Goal: Task Accomplishment & Management: Complete application form

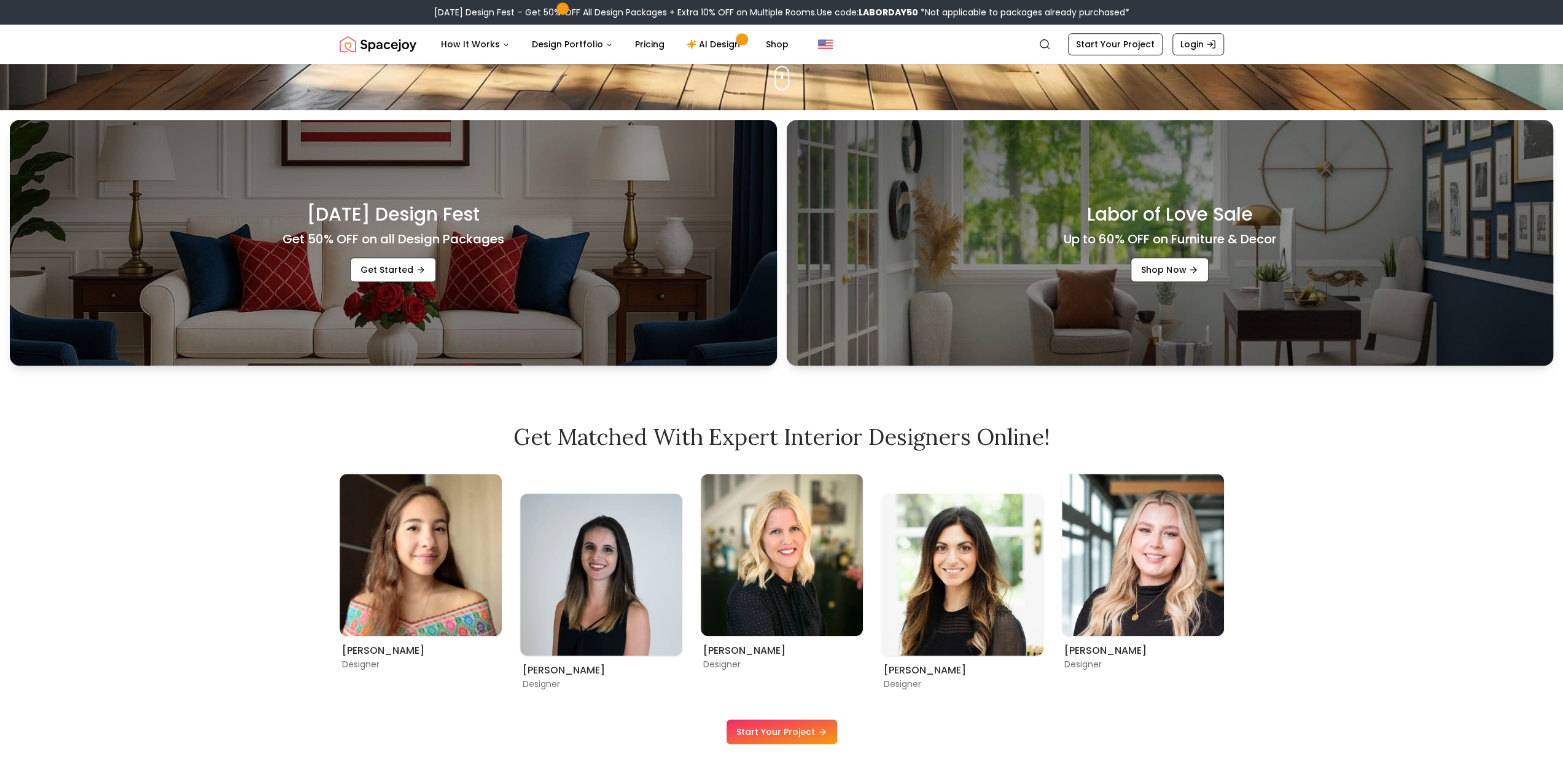
scroll to position [369, 0]
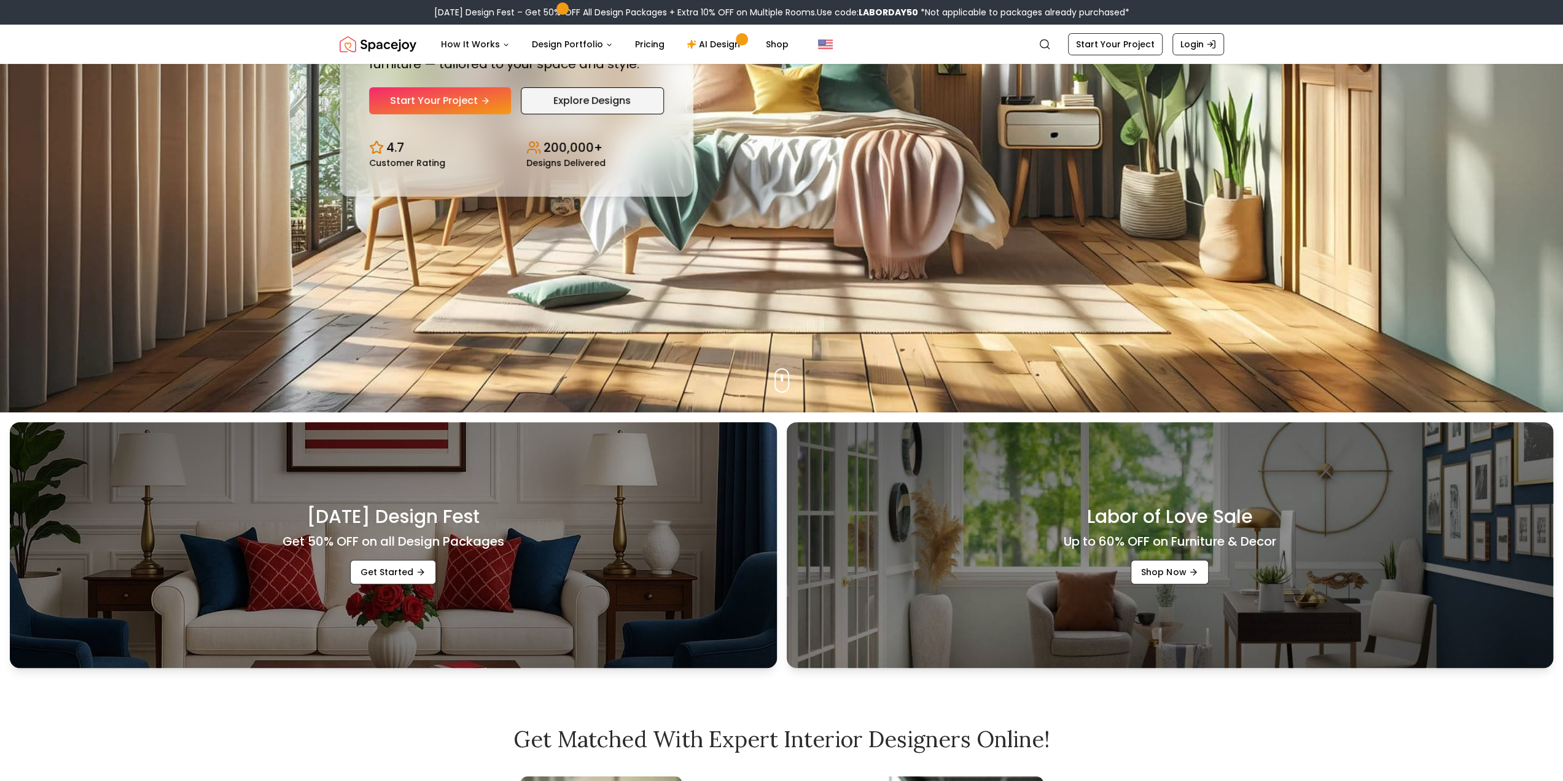
click at [576, 100] on link "Explore Designs" at bounding box center [592, 100] width 143 height 27
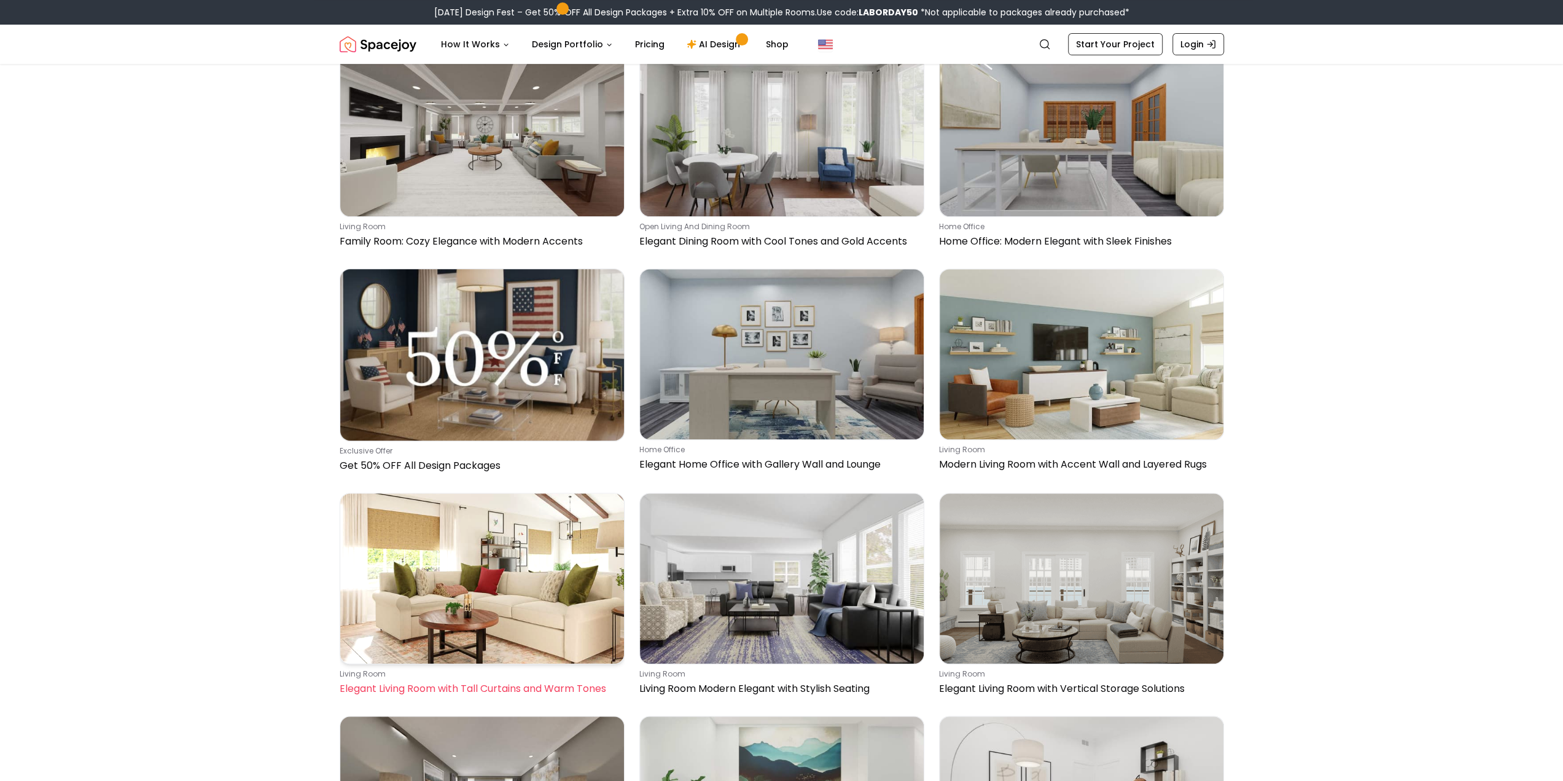
scroll to position [491, 0]
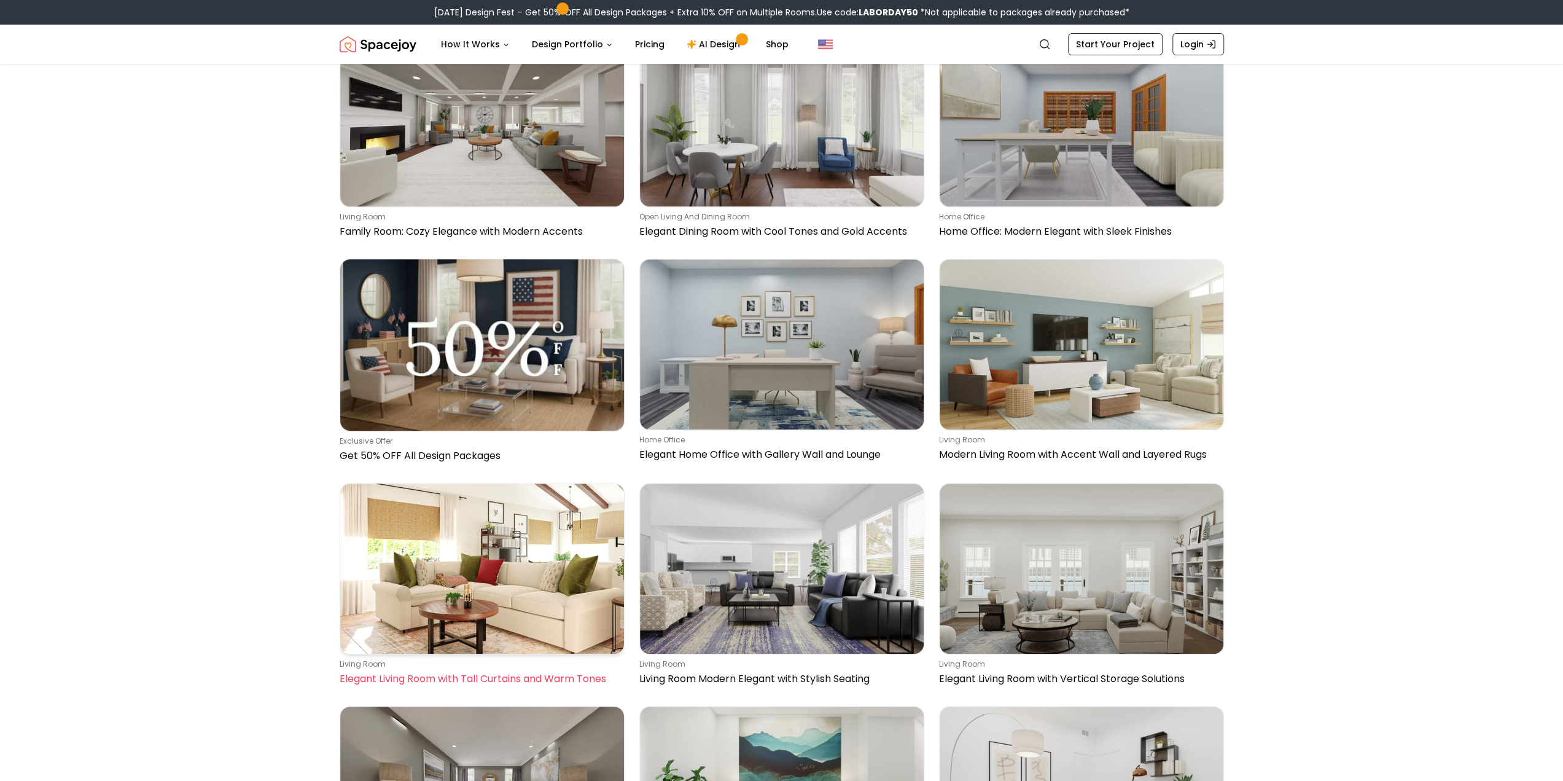
click at [444, 499] on img at bounding box center [482, 568] width 284 height 170
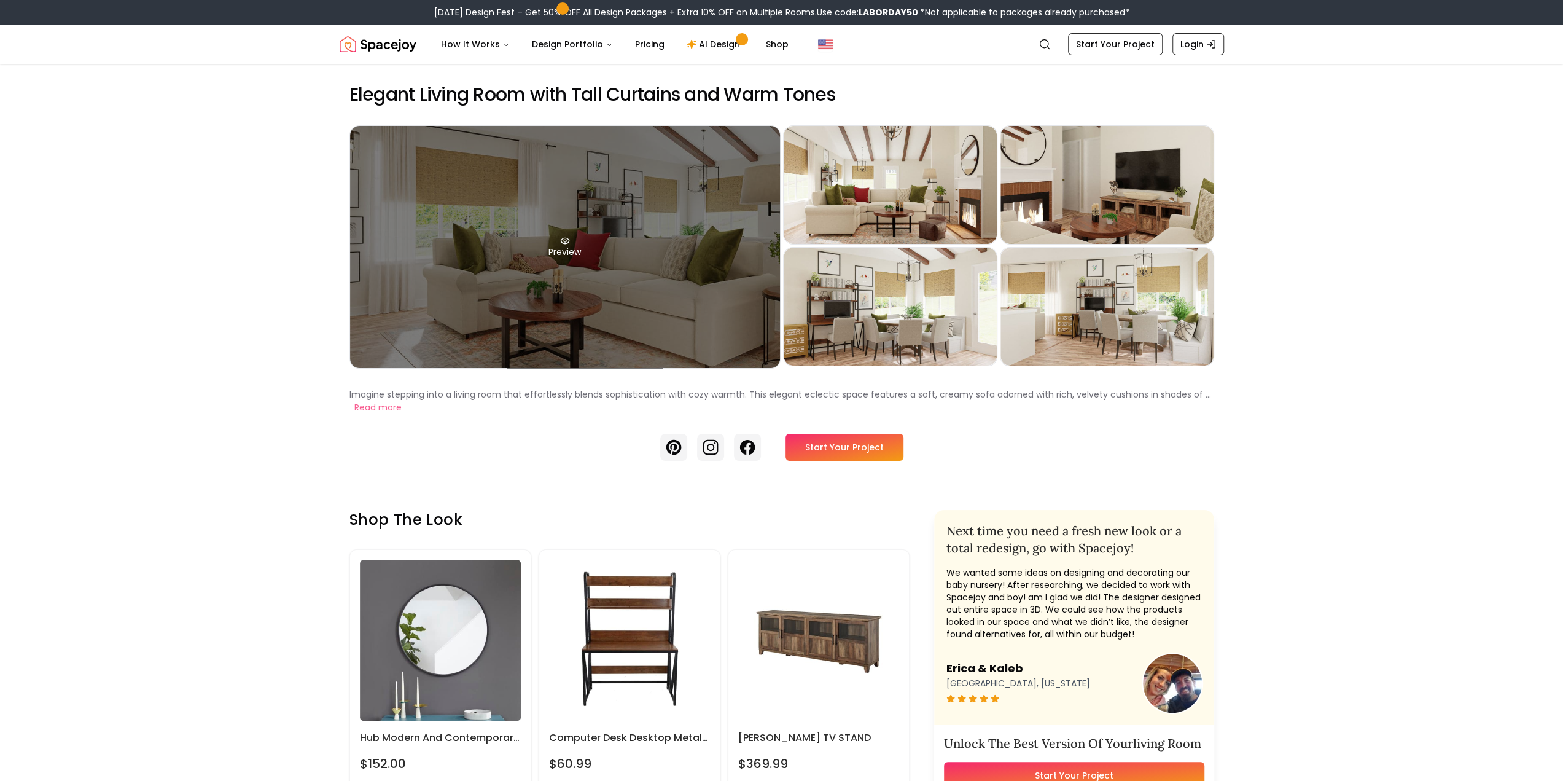
click at [593, 275] on div "Preview" at bounding box center [565, 247] width 430 height 242
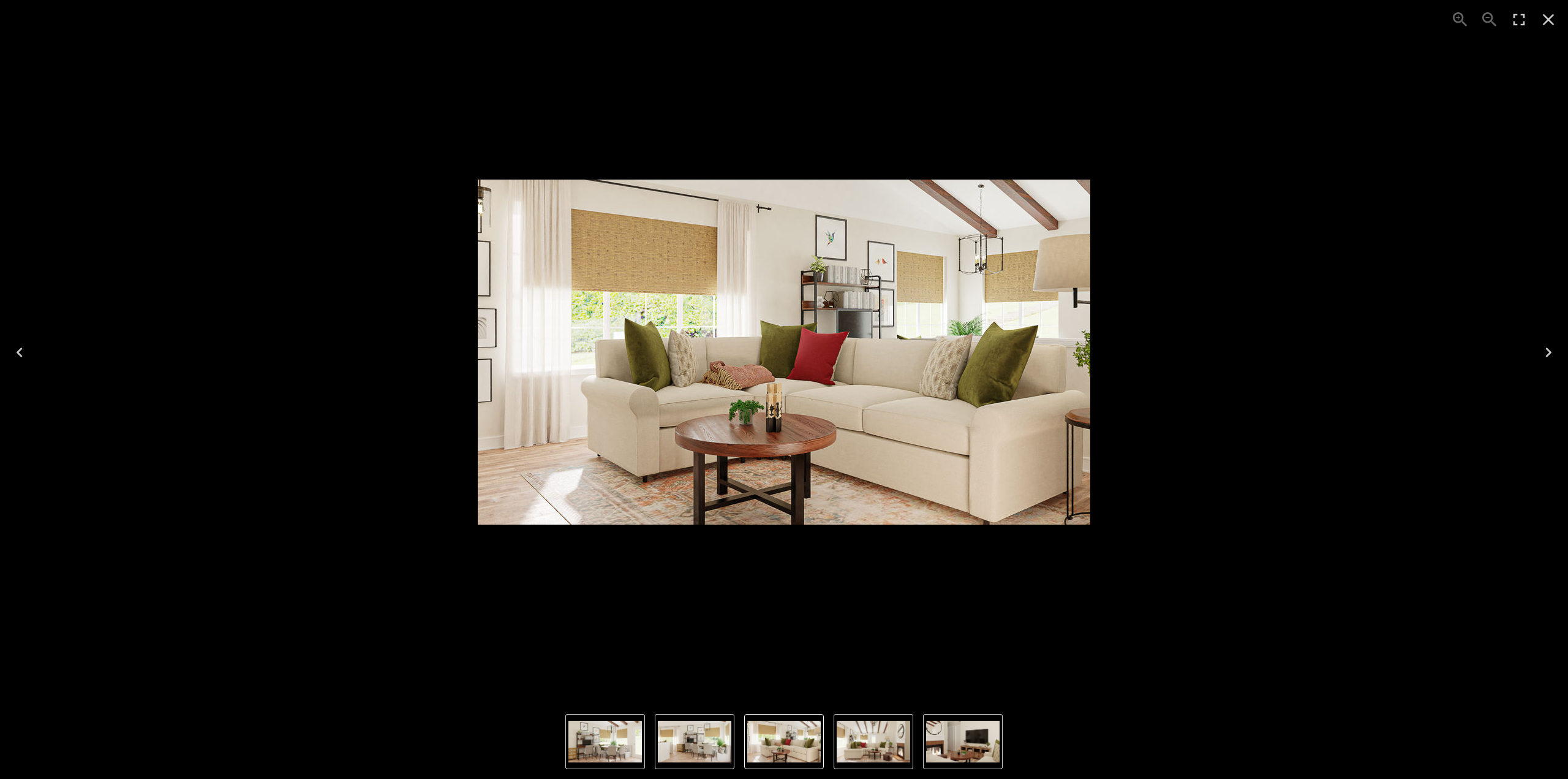
click at [1550, 23] on icon "Close" at bounding box center [1548, 20] width 12 height 12
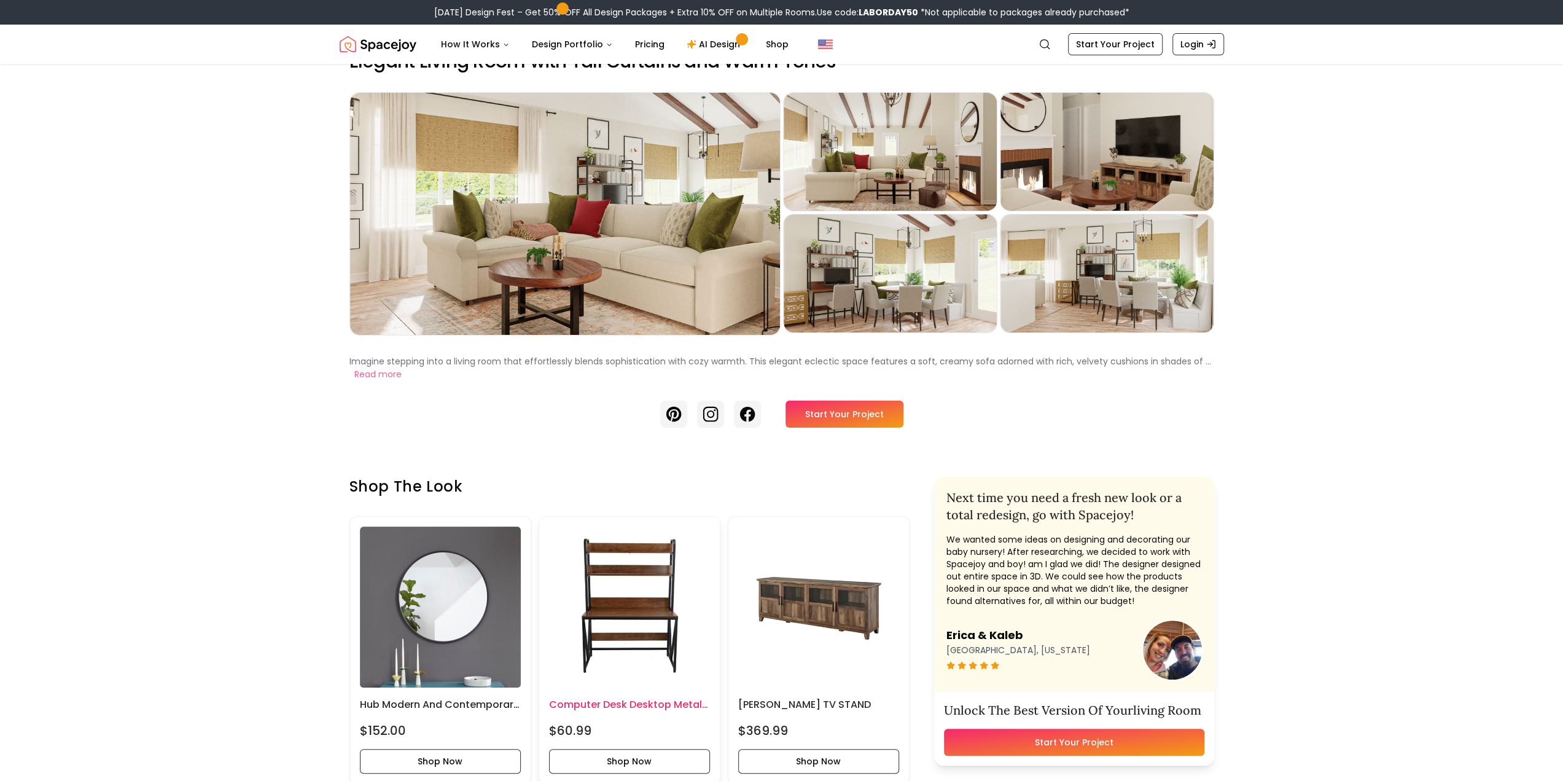
scroll to position [184, 0]
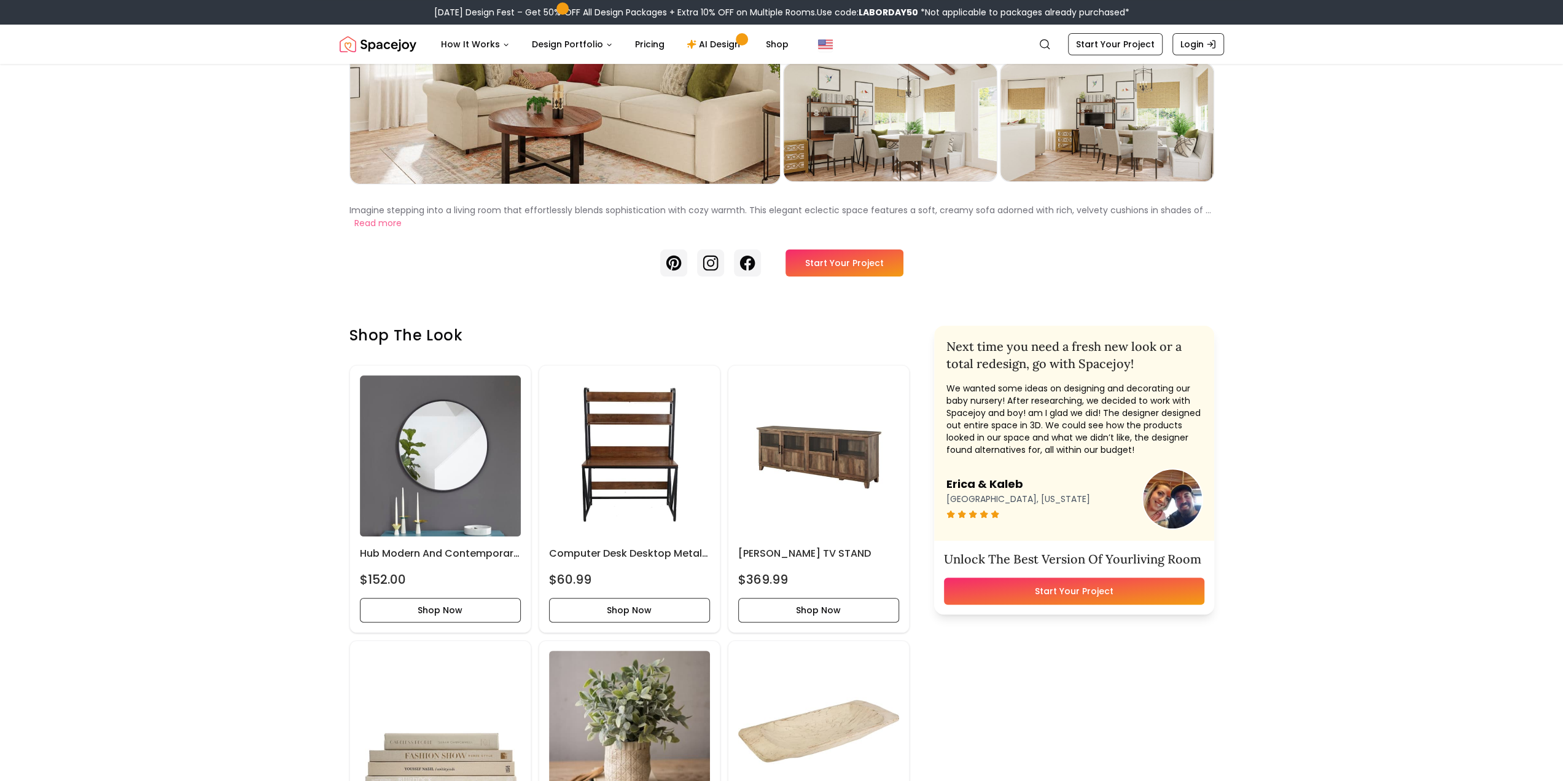
click at [854, 262] on link "Start Your Project" at bounding box center [845, 262] width 118 height 27
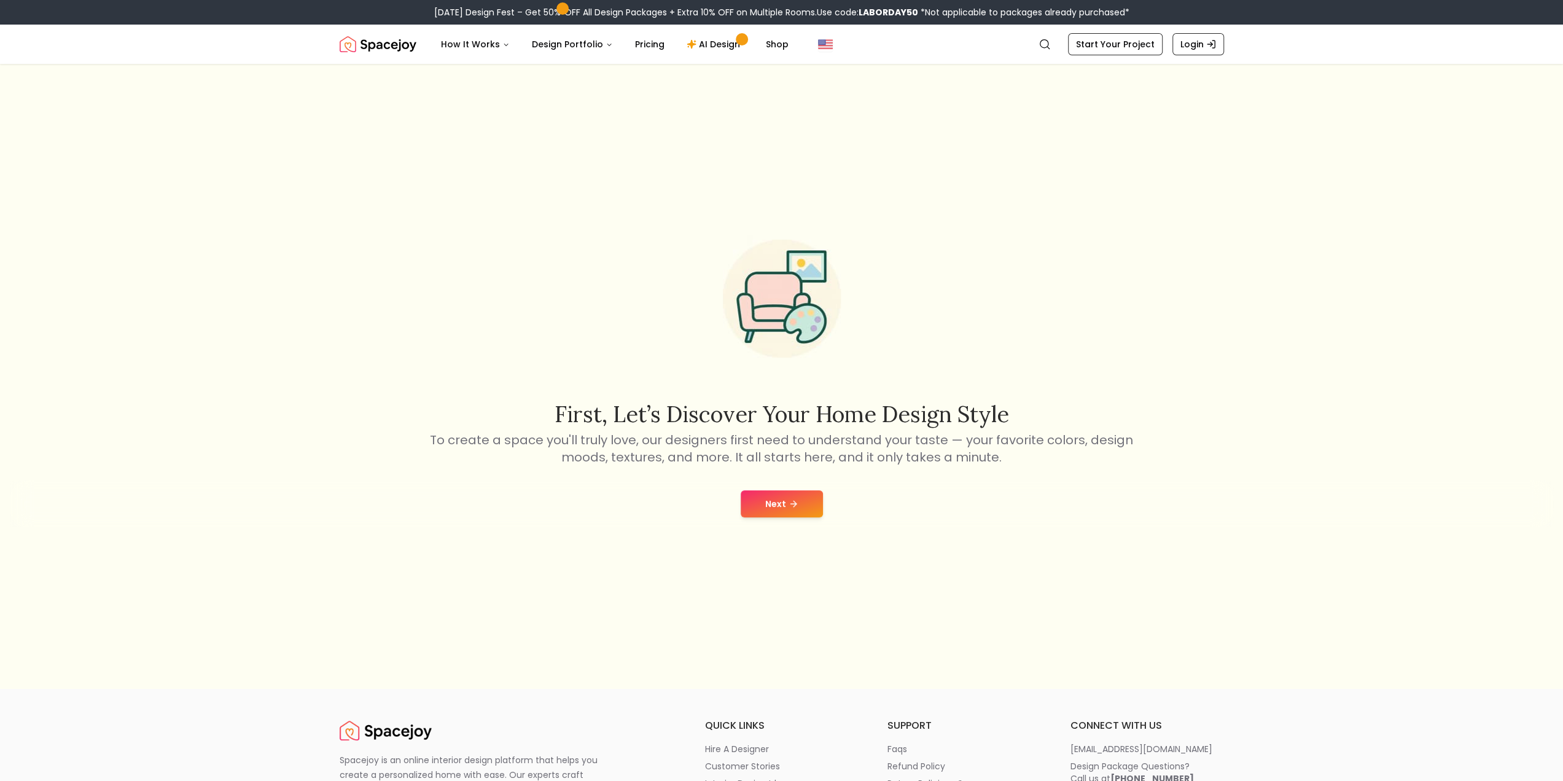
click at [786, 499] on button "Next" at bounding box center [782, 503] width 82 height 27
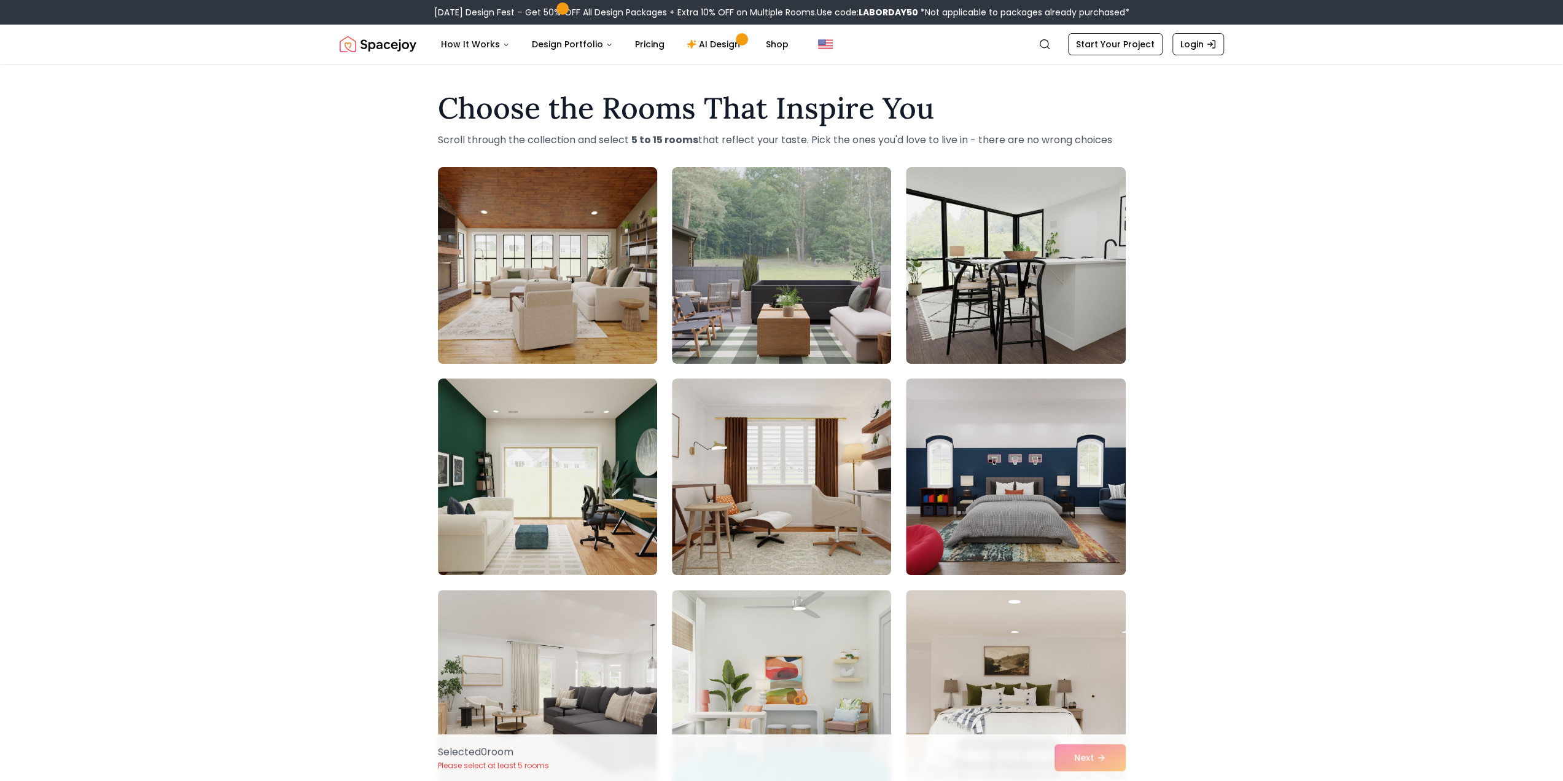
click at [563, 290] on img at bounding box center [547, 265] width 230 height 206
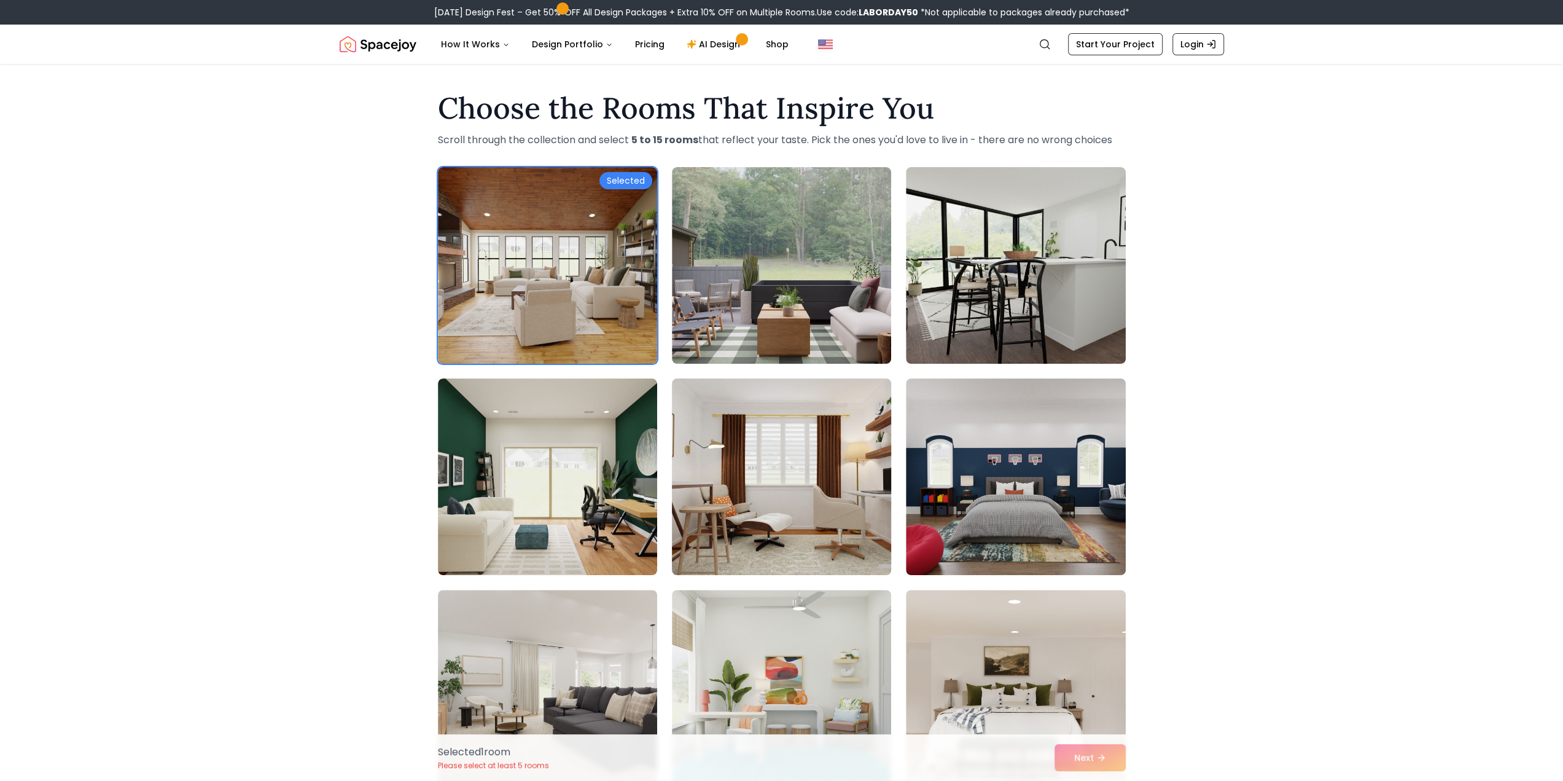
click at [784, 512] on img at bounding box center [782, 476] width 230 height 206
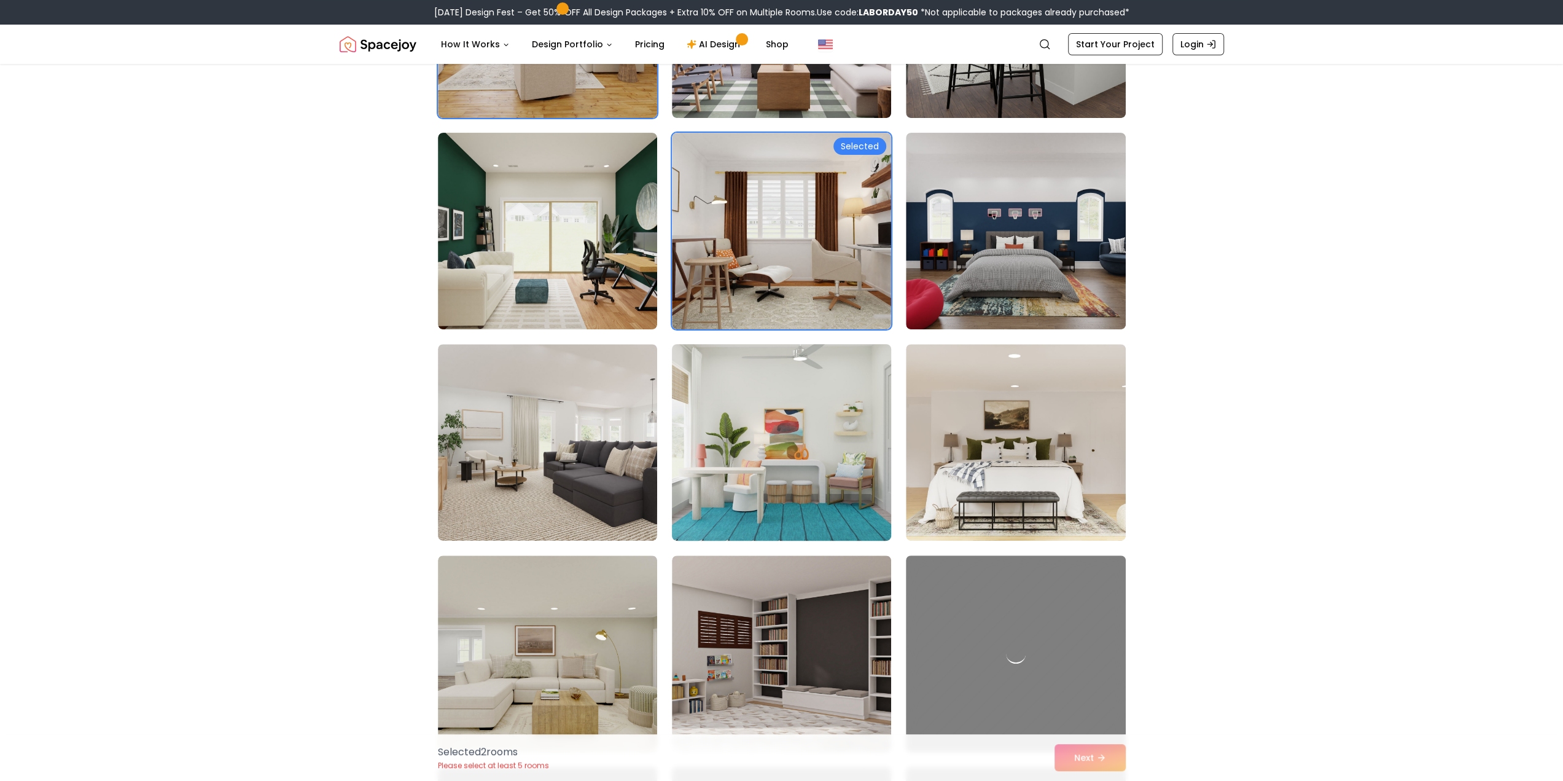
click at [783, 483] on img at bounding box center [782, 442] width 230 height 206
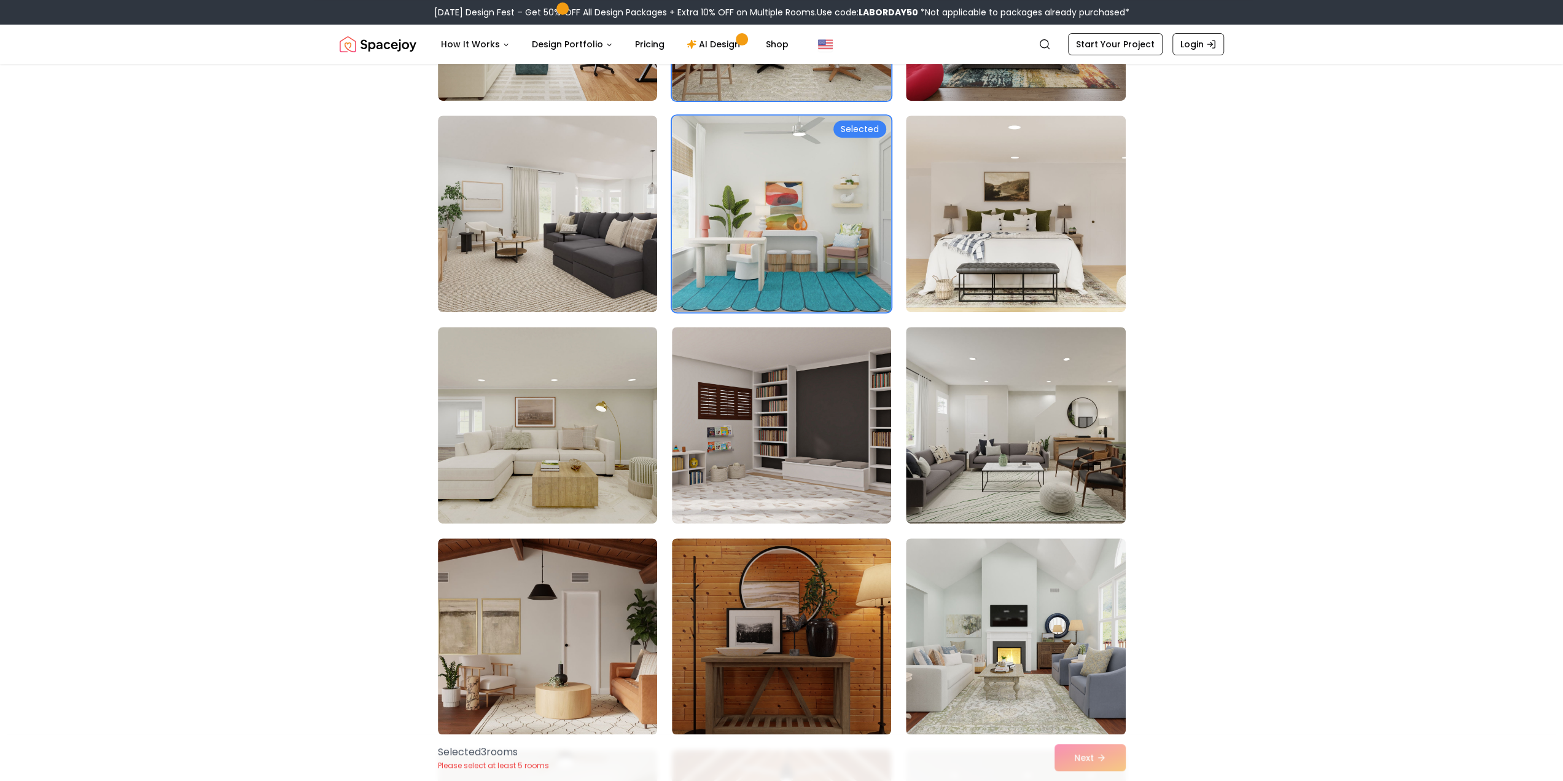
scroll to position [491, 0]
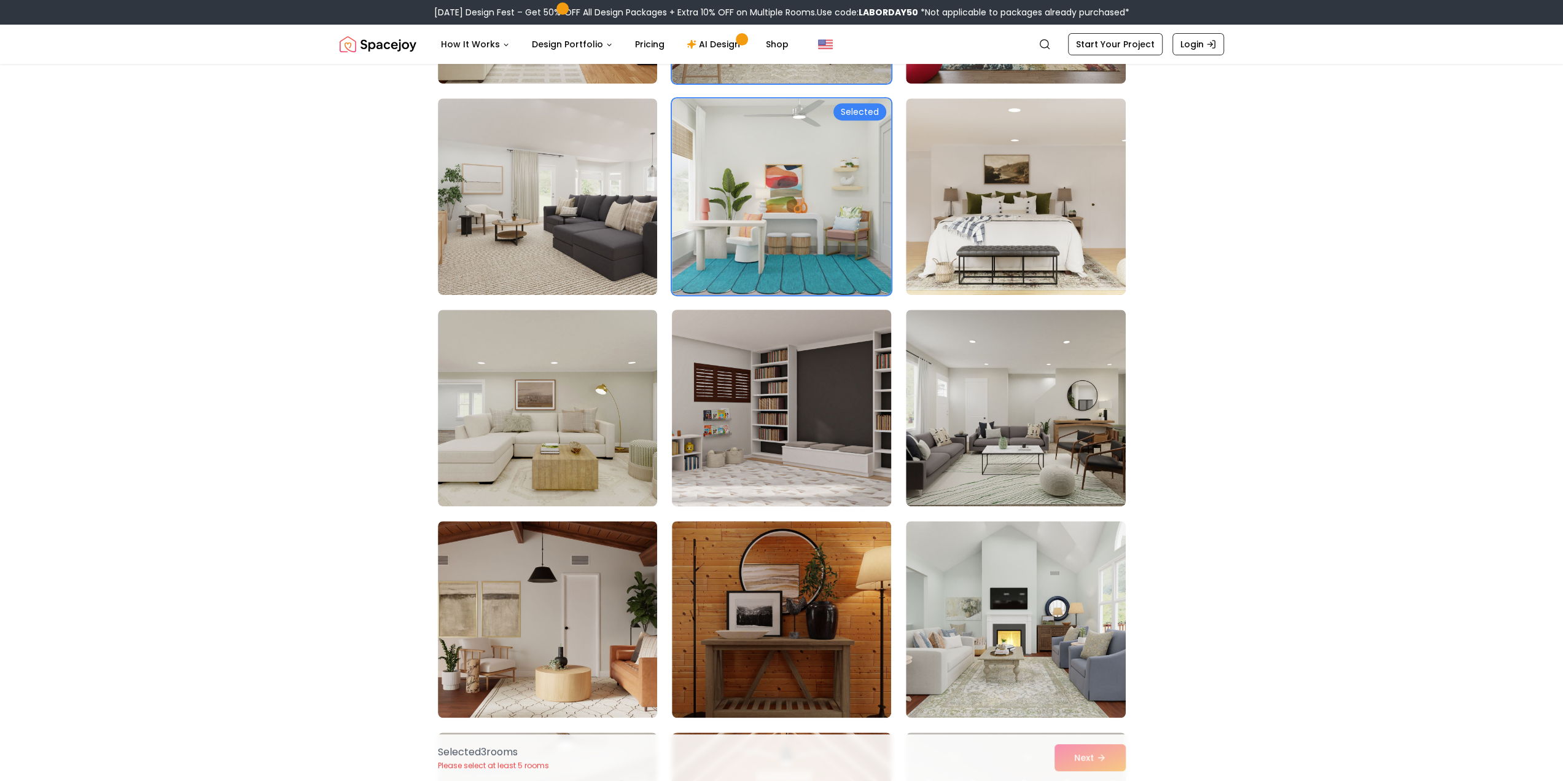
click at [751, 454] on img at bounding box center [782, 408] width 230 height 206
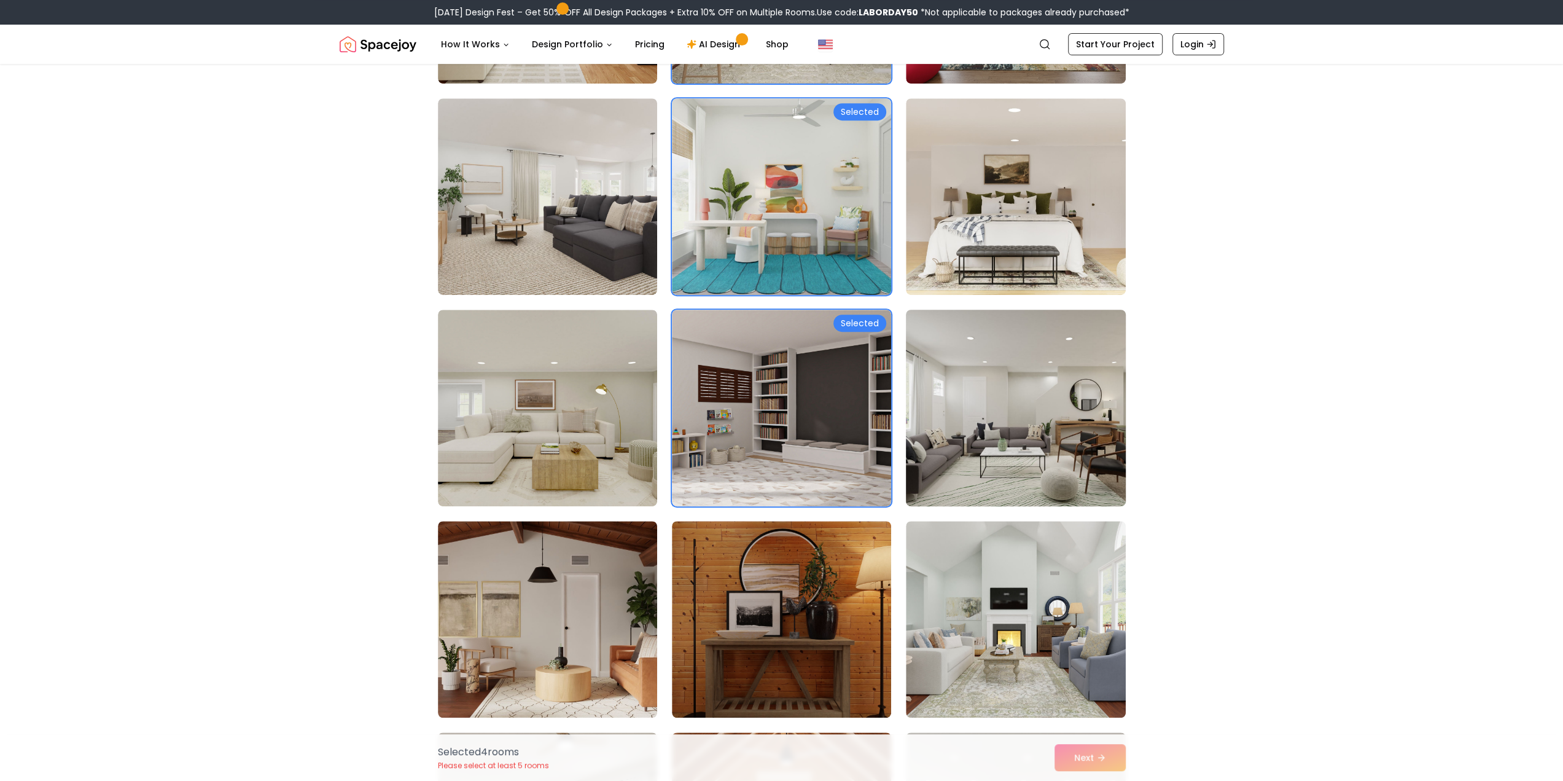
click at [1045, 454] on img at bounding box center [1016, 408] width 230 height 206
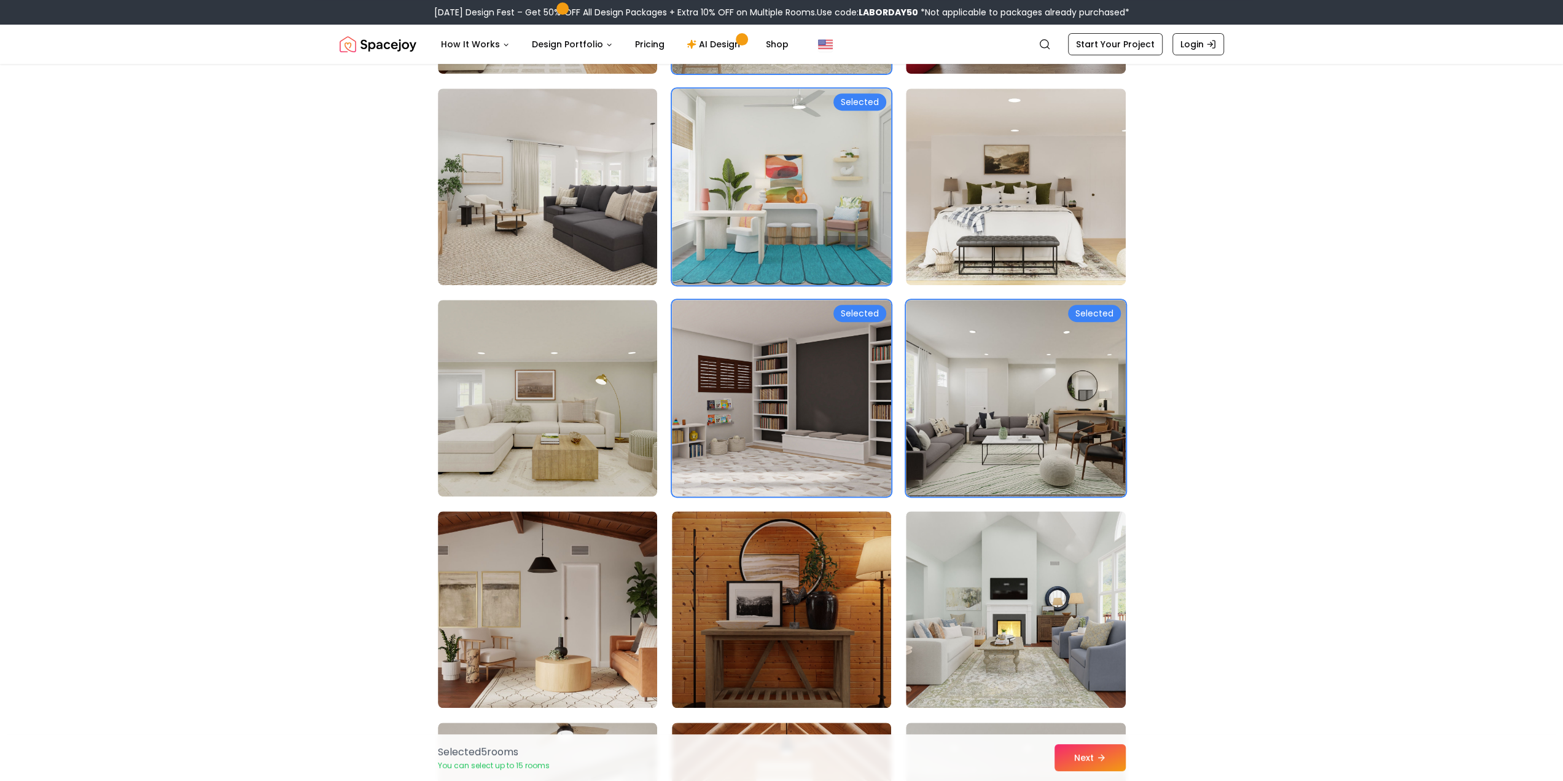
scroll to position [737, 0]
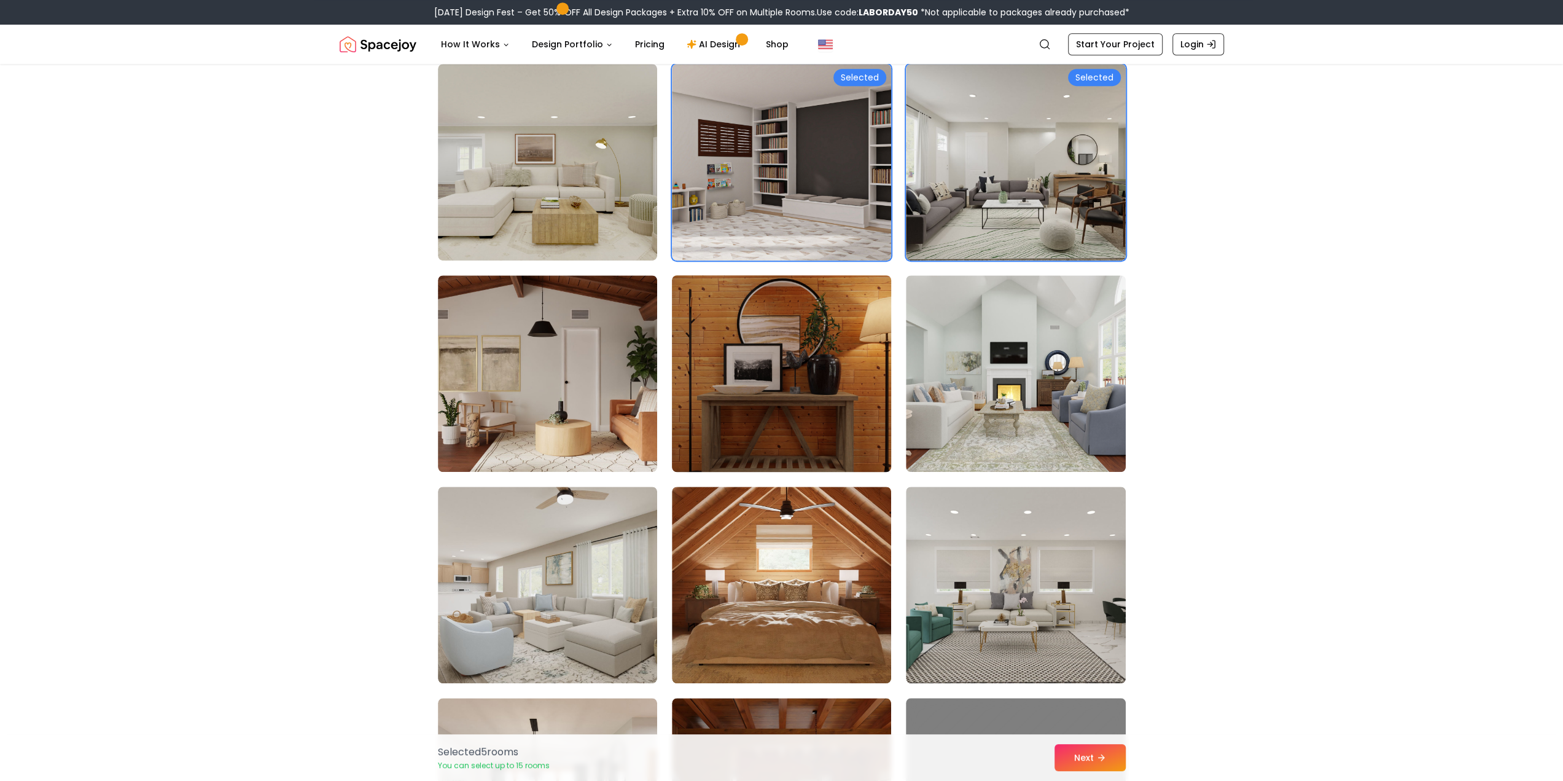
click at [755, 409] on img at bounding box center [782, 373] width 230 height 206
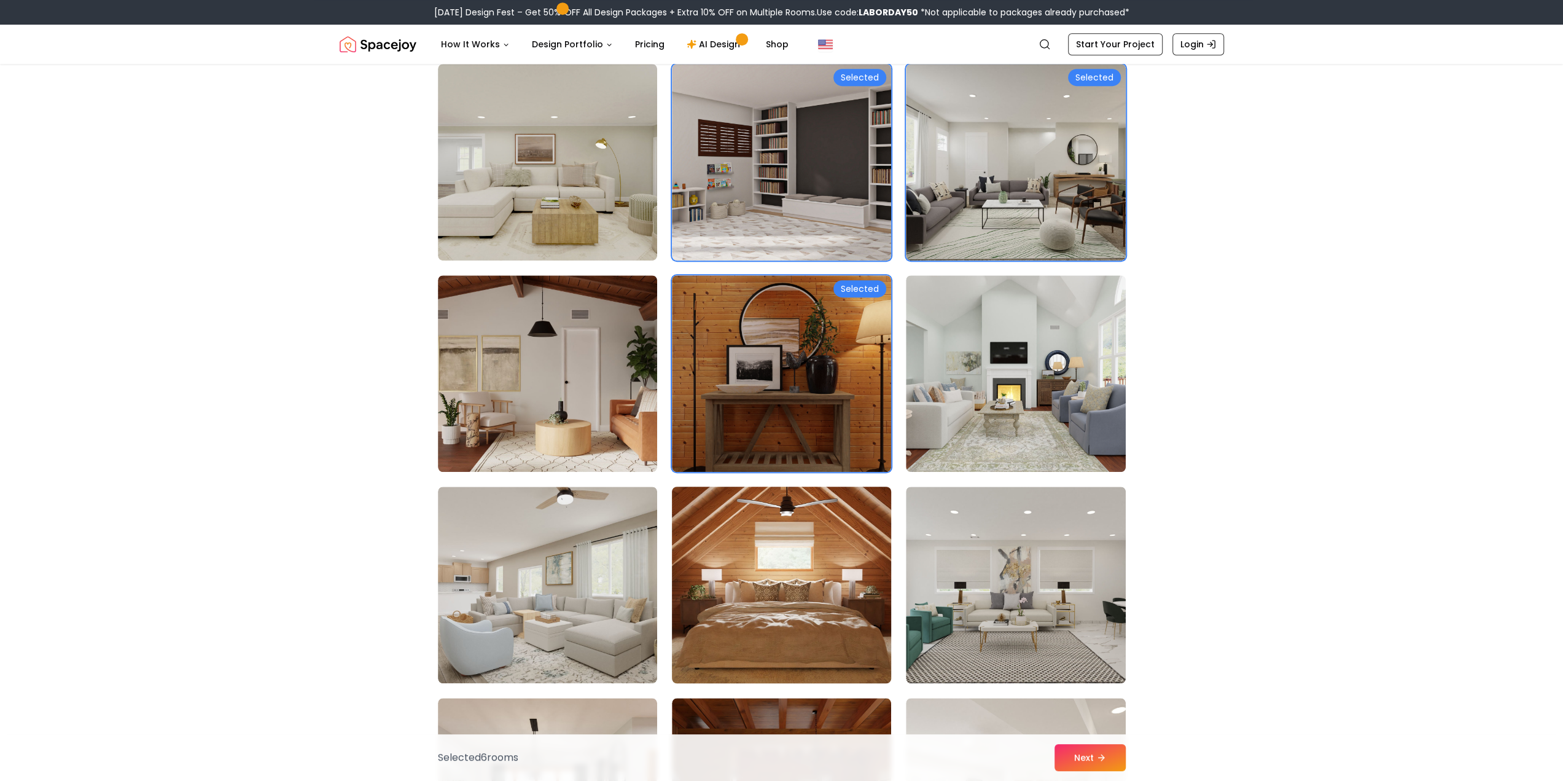
click at [819, 572] on img at bounding box center [782, 585] width 230 height 206
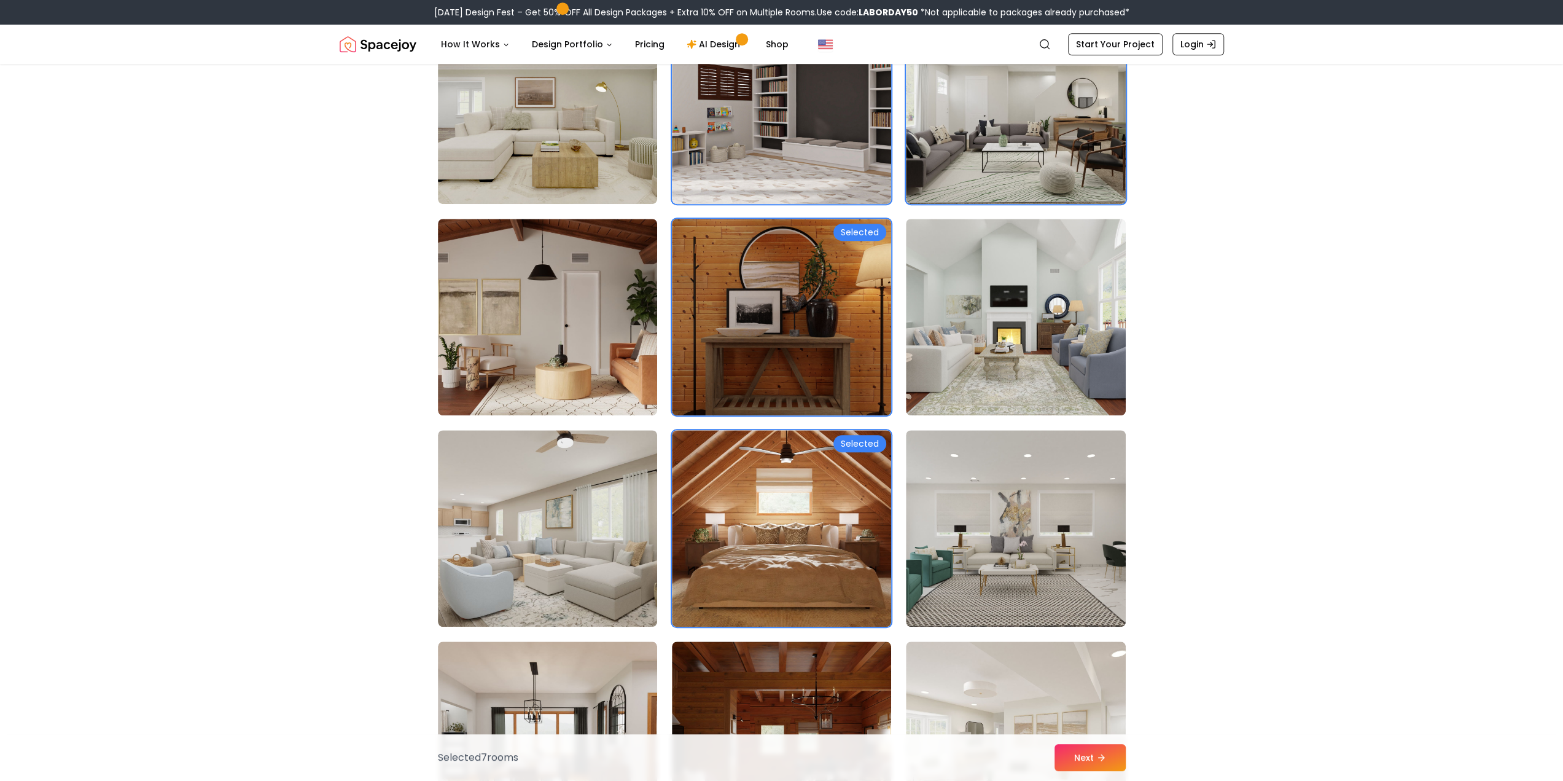
scroll to position [983, 0]
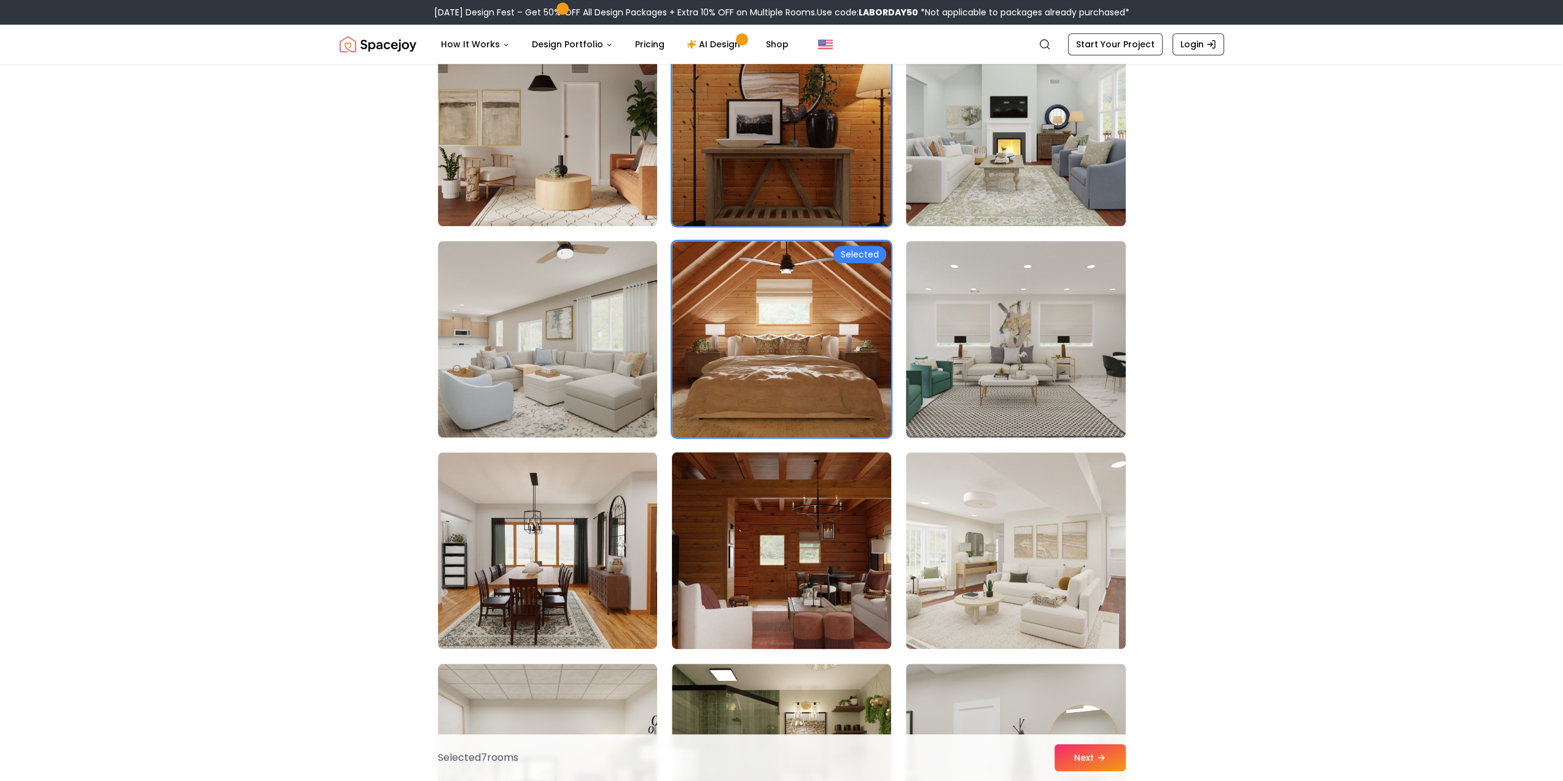
click at [811, 531] on img at bounding box center [782, 550] width 230 height 206
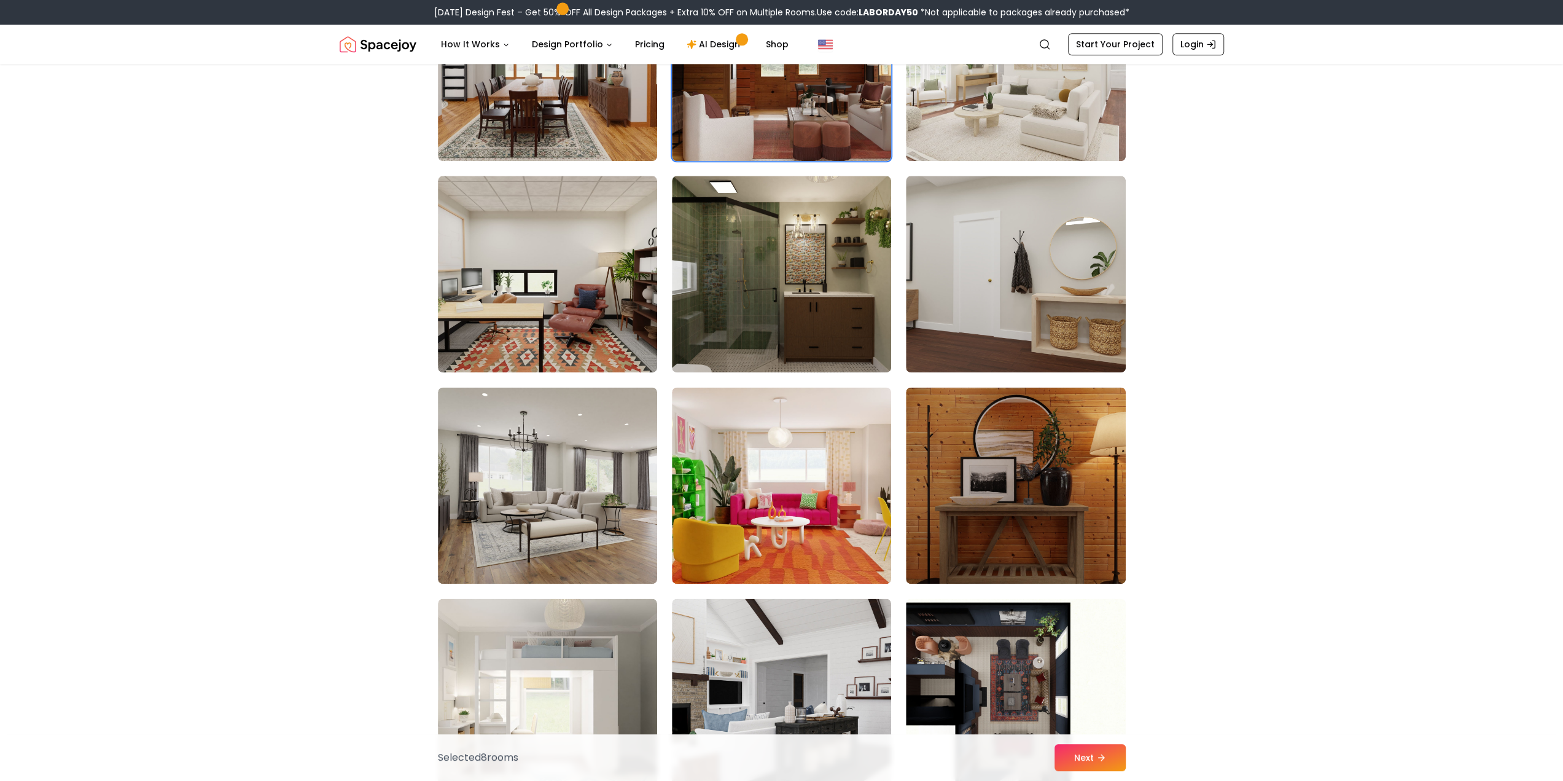
scroll to position [1474, 0]
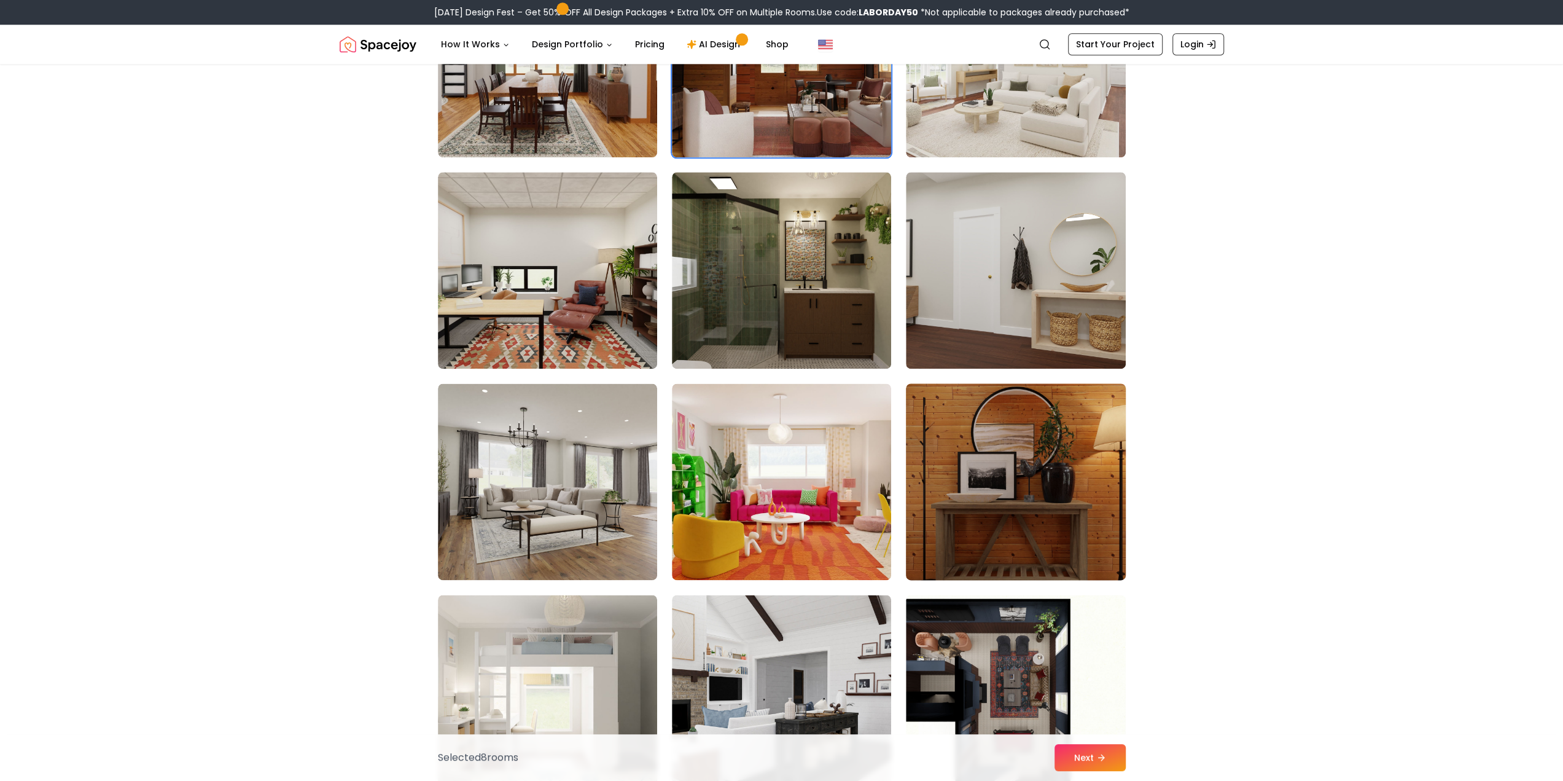
click at [1059, 499] on img at bounding box center [1016, 481] width 230 height 206
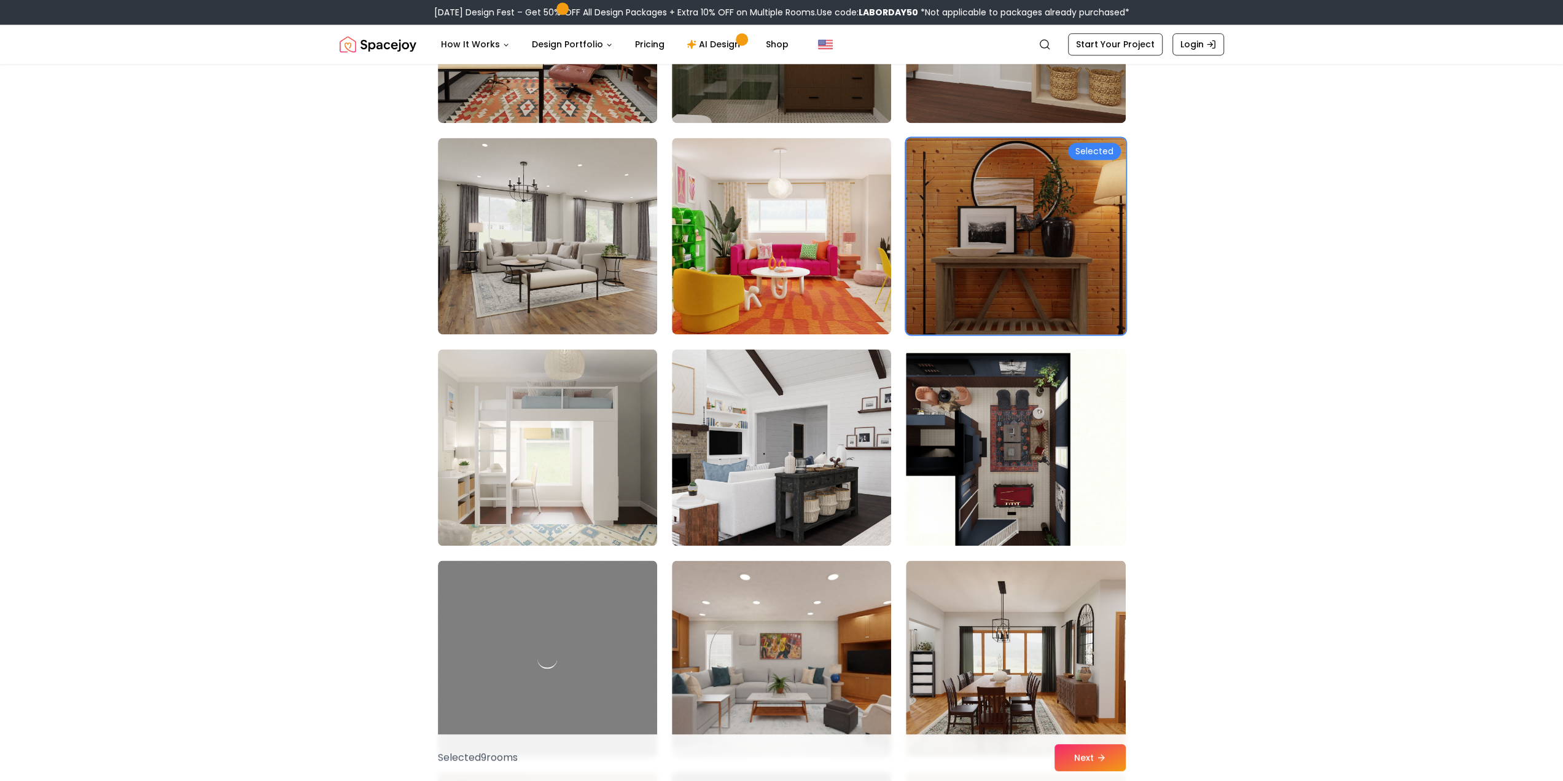
click at [1065, 307] on img at bounding box center [1016, 236] width 230 height 206
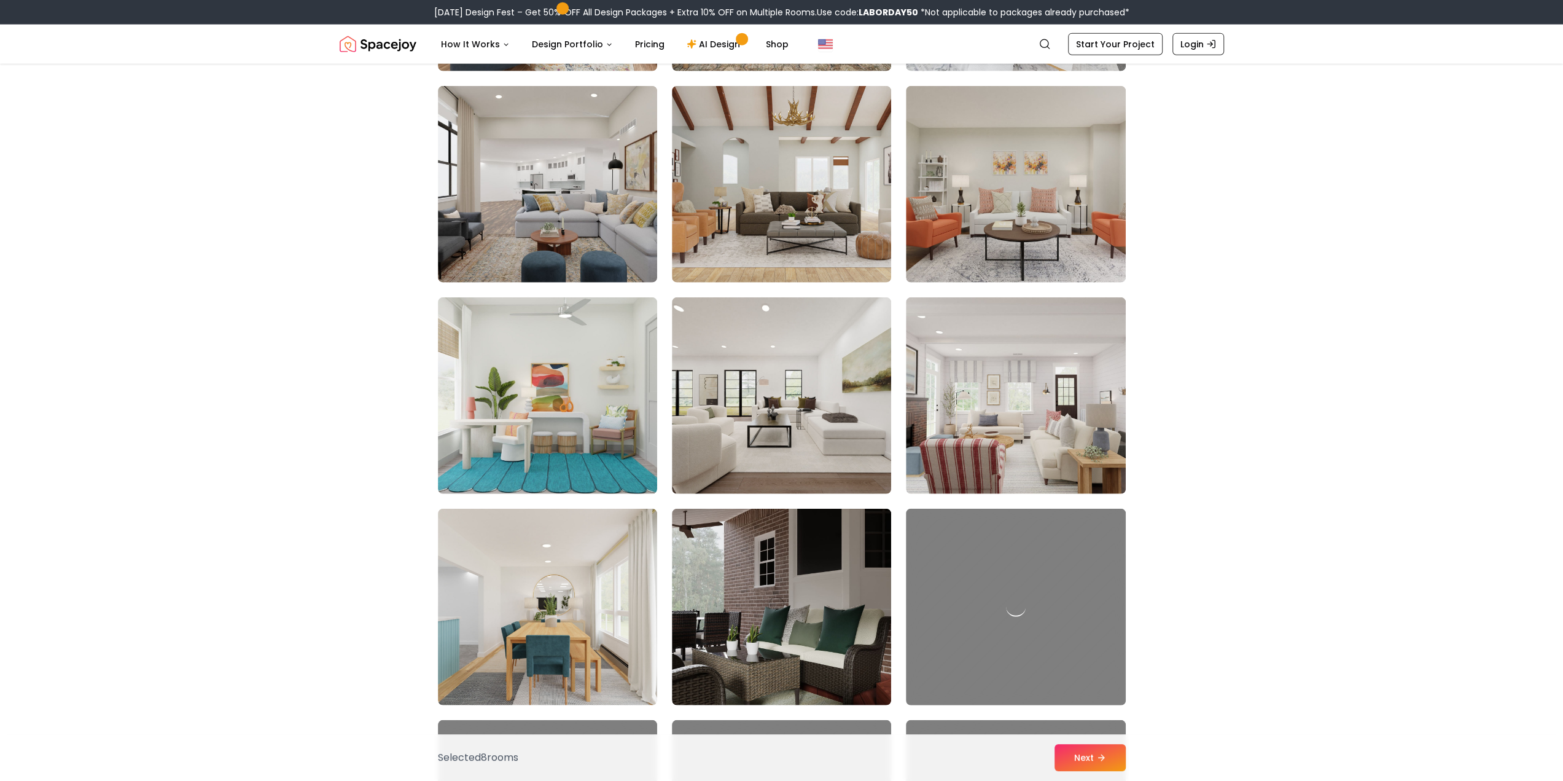
scroll to position [3194, 0]
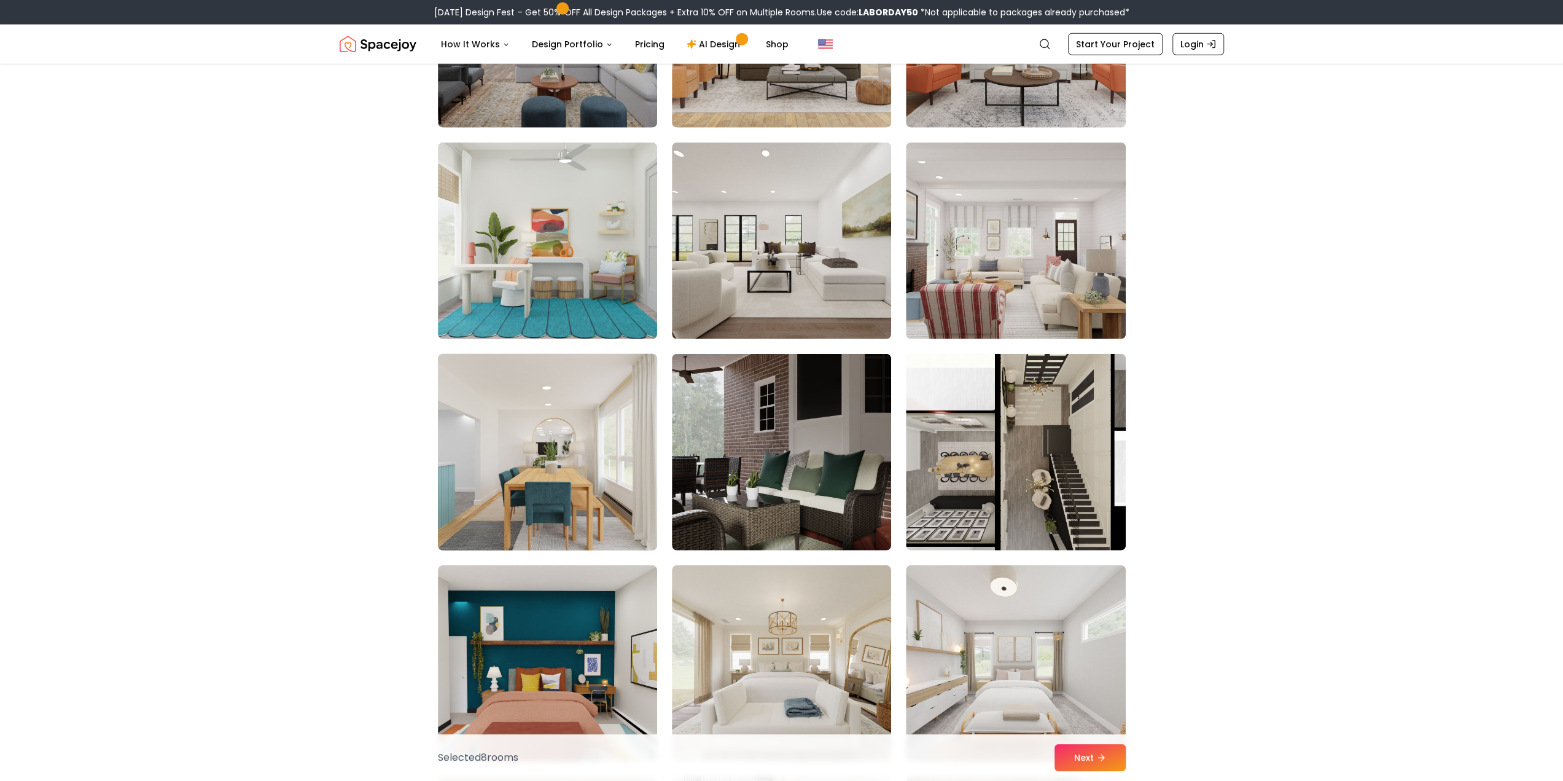
click at [555, 502] on img at bounding box center [547, 452] width 230 height 206
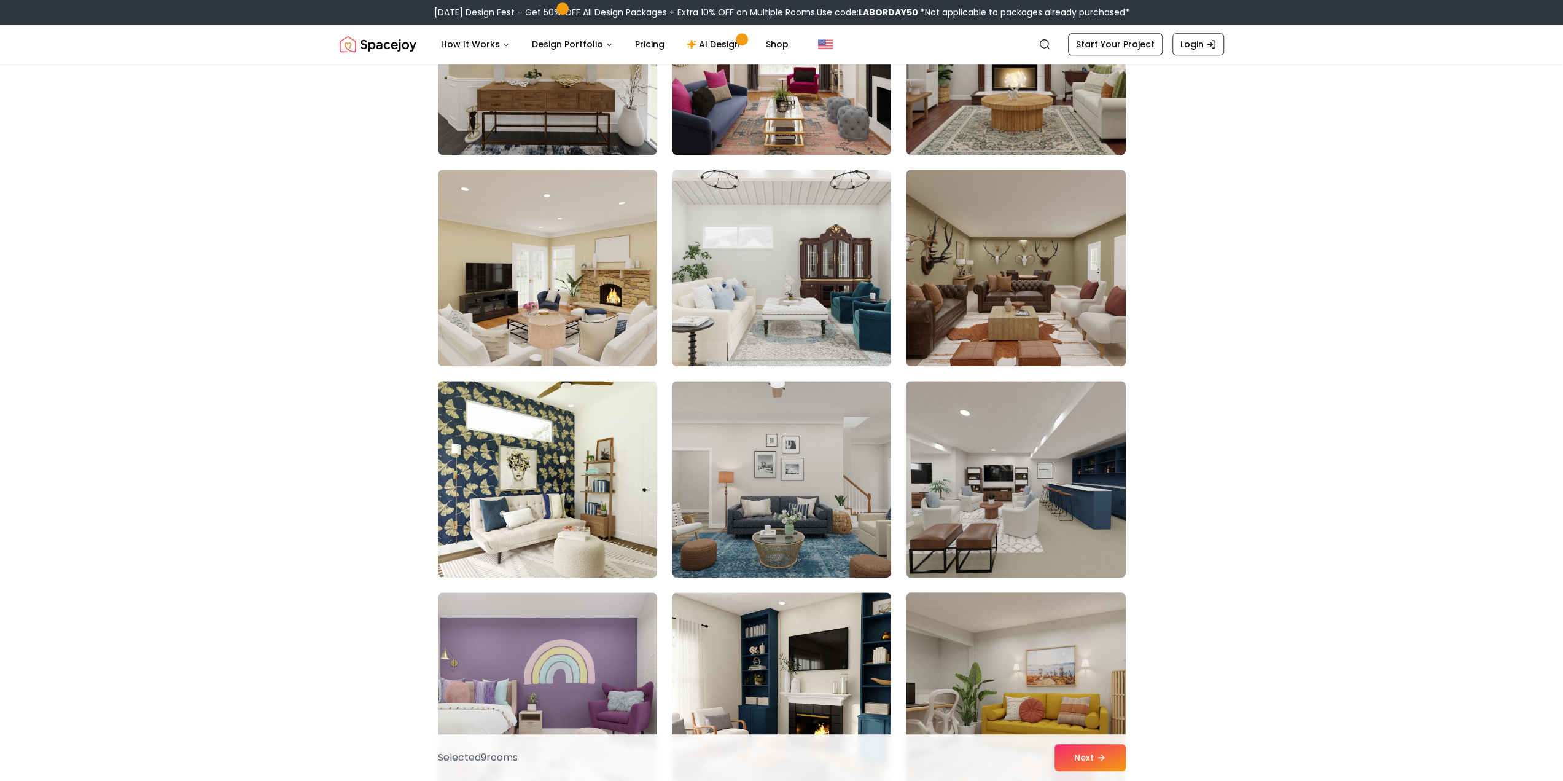
scroll to position [5959, 0]
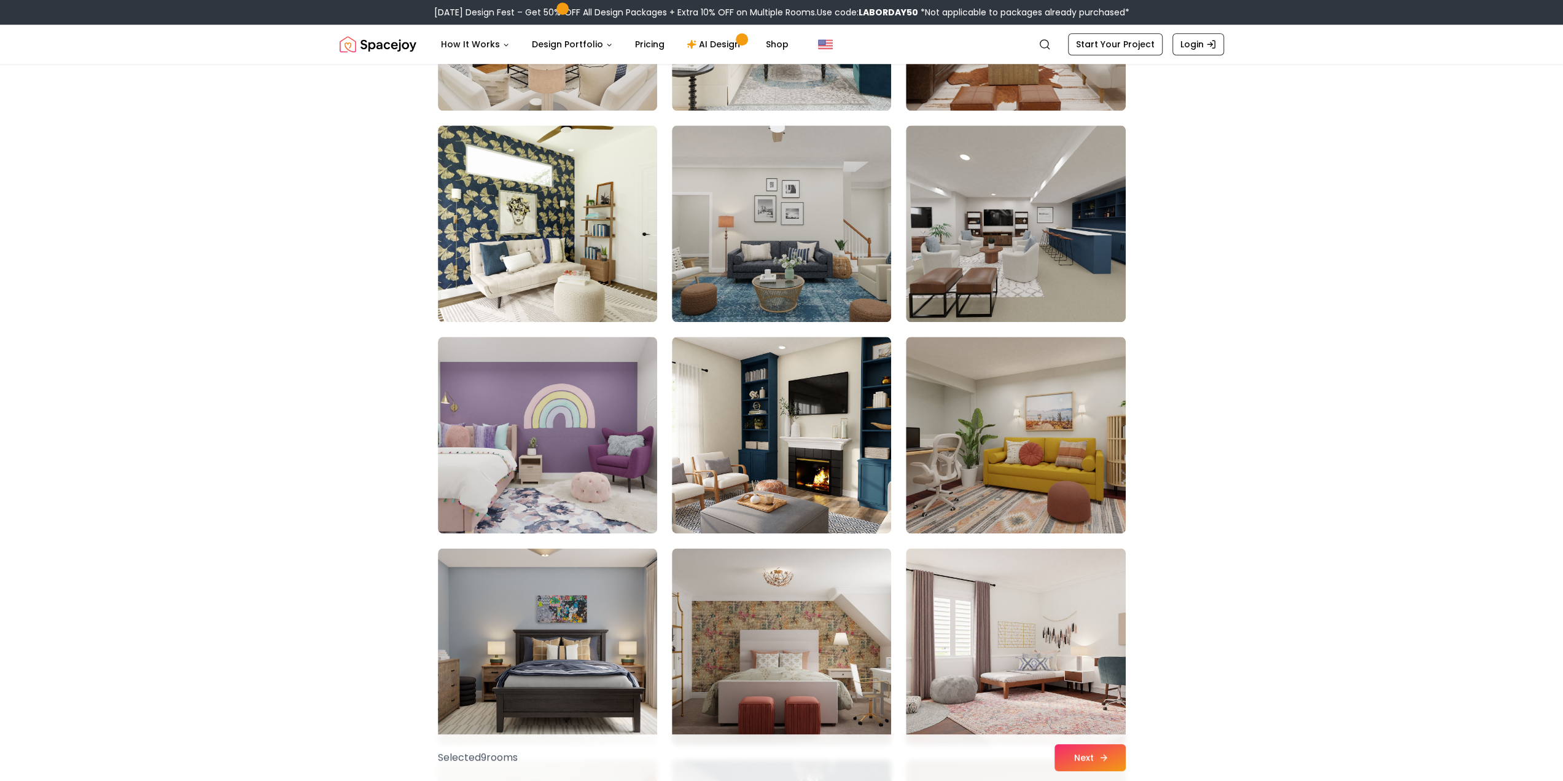
click at [1097, 758] on button "Next" at bounding box center [1090, 757] width 71 height 27
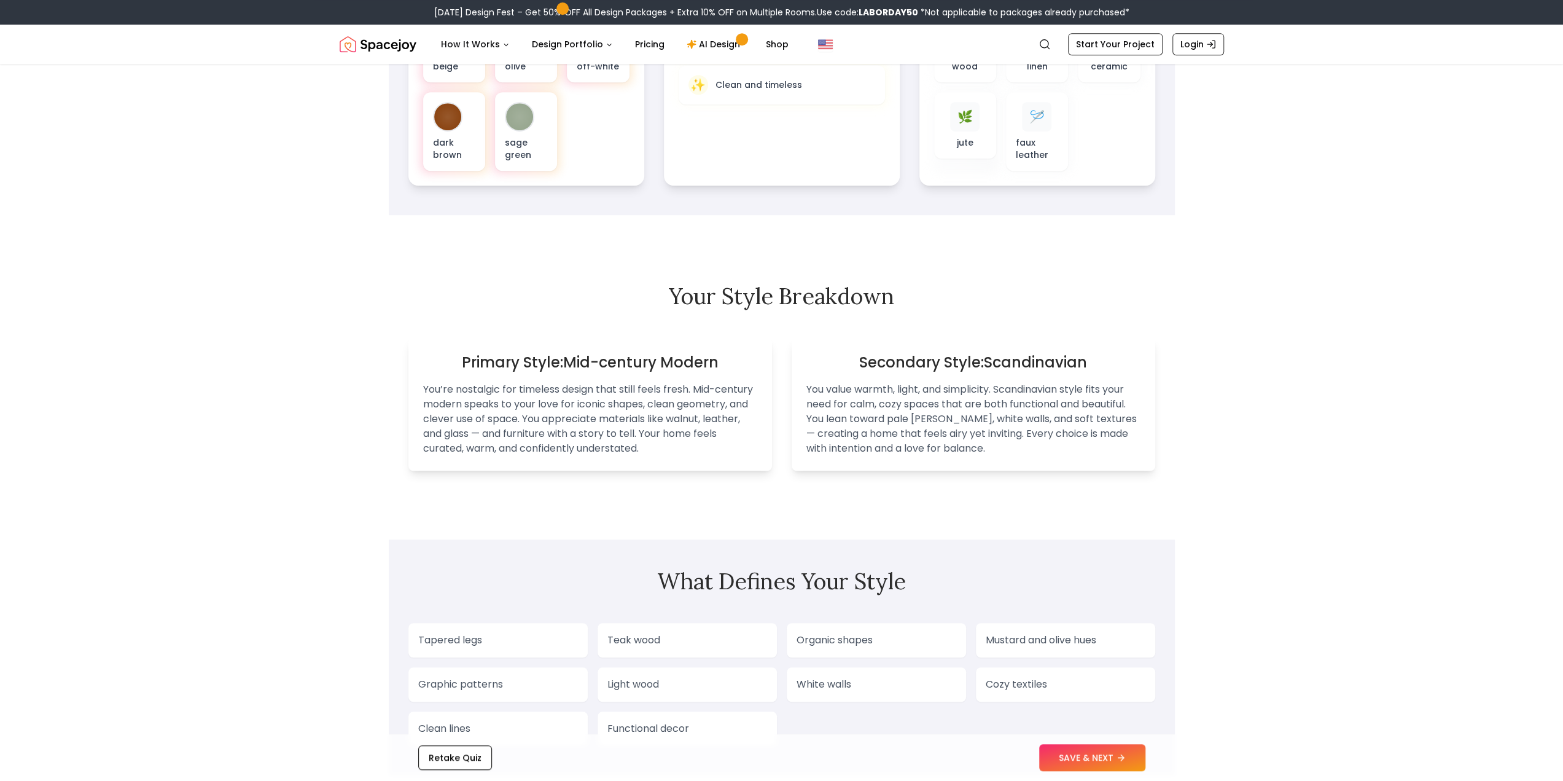
scroll to position [614, 0]
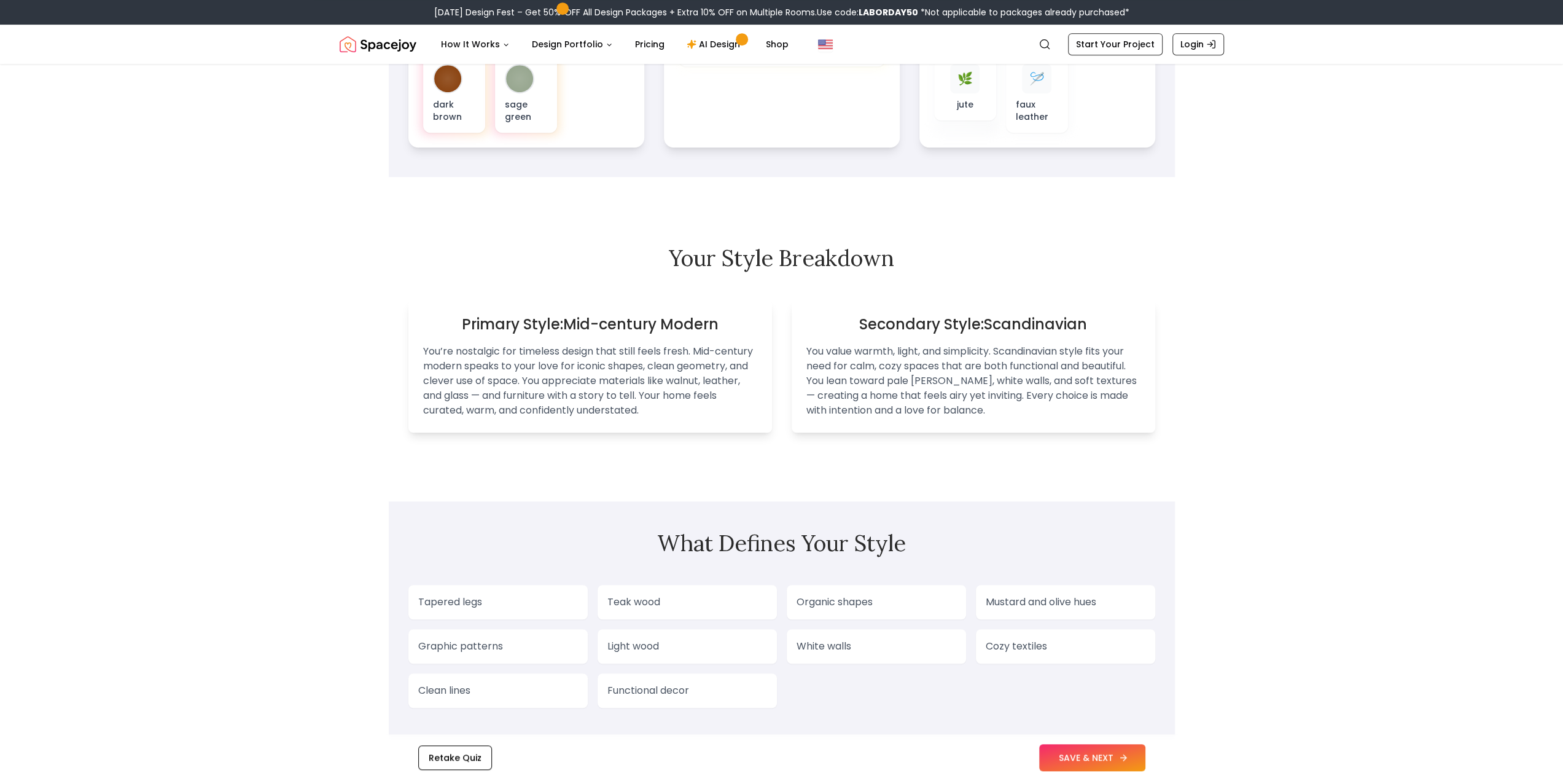
click at [1052, 761] on button "SAVE & NEXT" at bounding box center [1092, 757] width 106 height 27
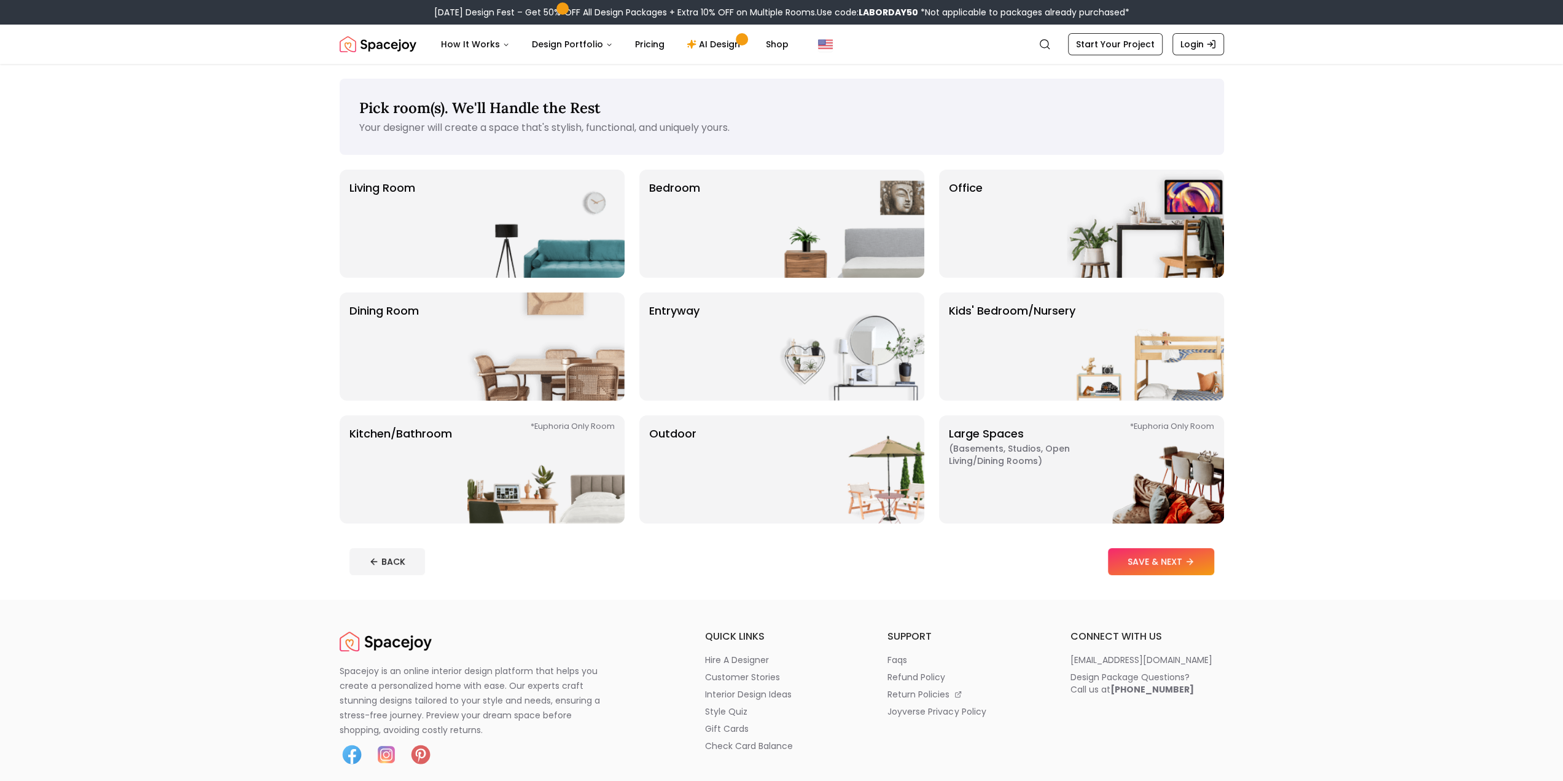
click at [365, 581] on footer "BACK SAVE & NEXT" at bounding box center [782, 561] width 885 height 47
click at [378, 557] on button "BACK" at bounding box center [388, 561] width 76 height 27
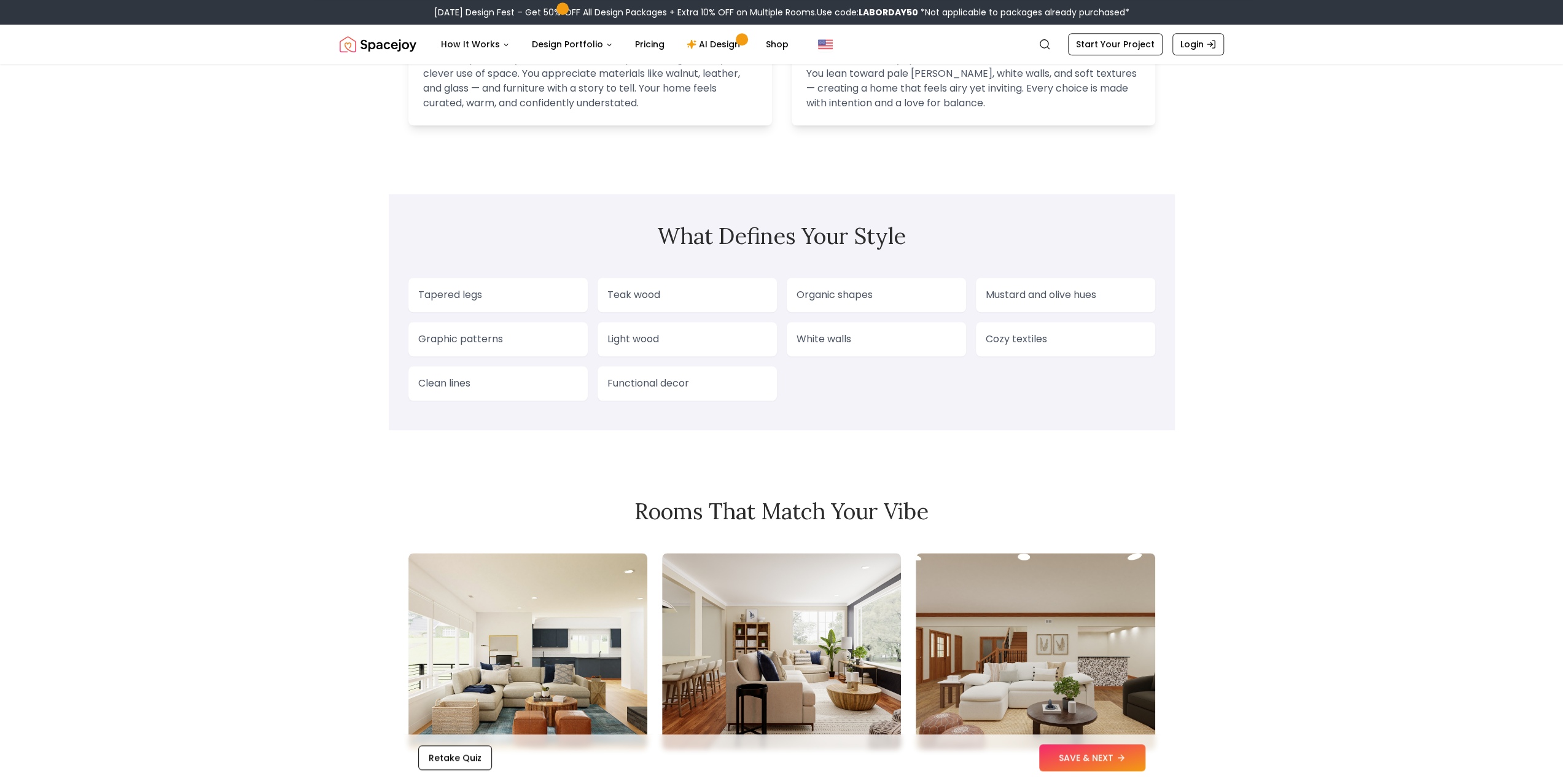
click at [647, 316] on div "Tapered legs Teak wood Organic shapes Mustard and olive hues Graphic patterns L…" at bounding box center [782, 339] width 747 height 123
click at [643, 306] on div "Teak wood" at bounding box center [687, 295] width 179 height 34
click at [649, 302] on p "Teak wood" at bounding box center [688, 294] width 160 height 15
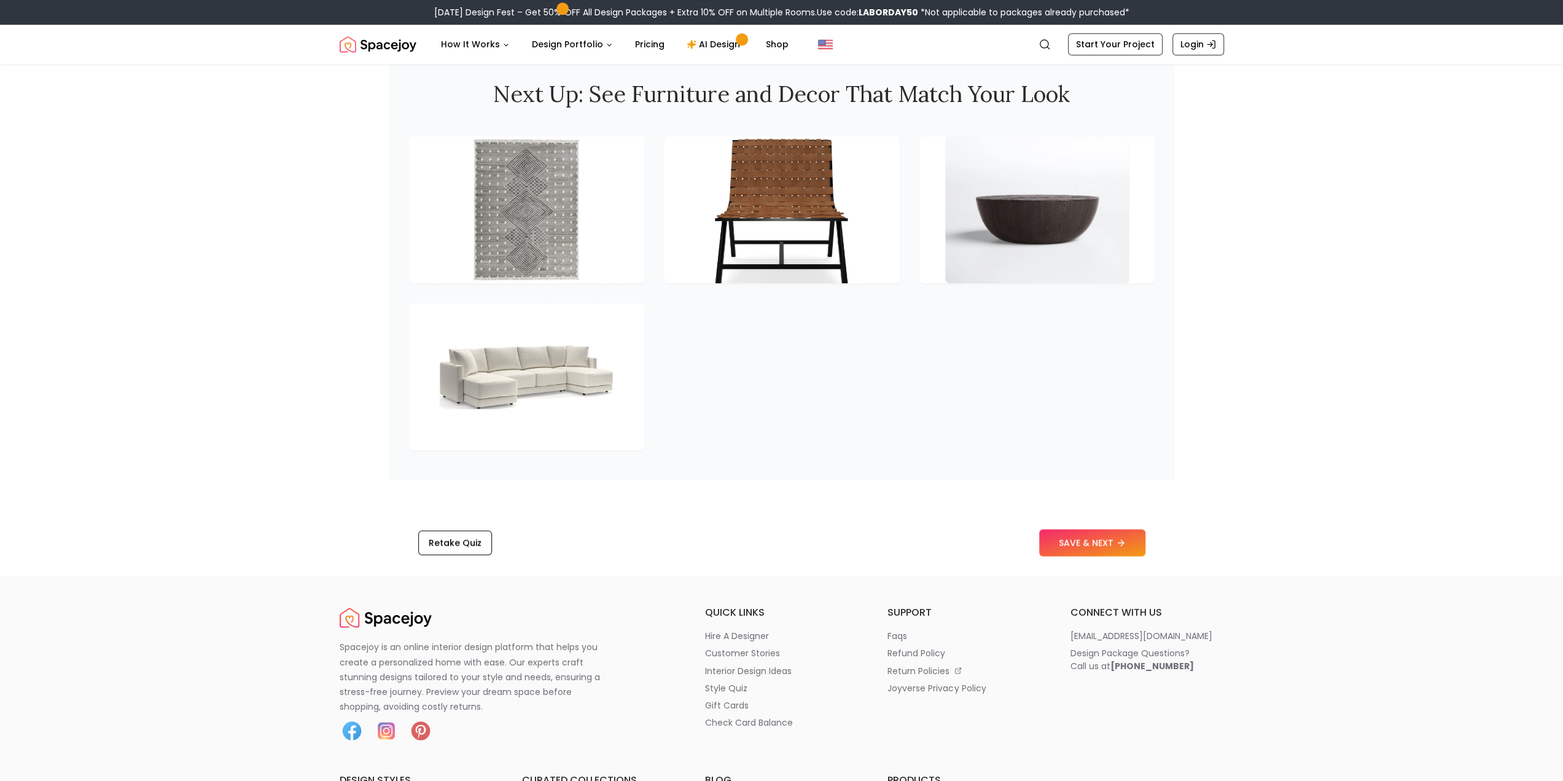
scroll to position [1720, 0]
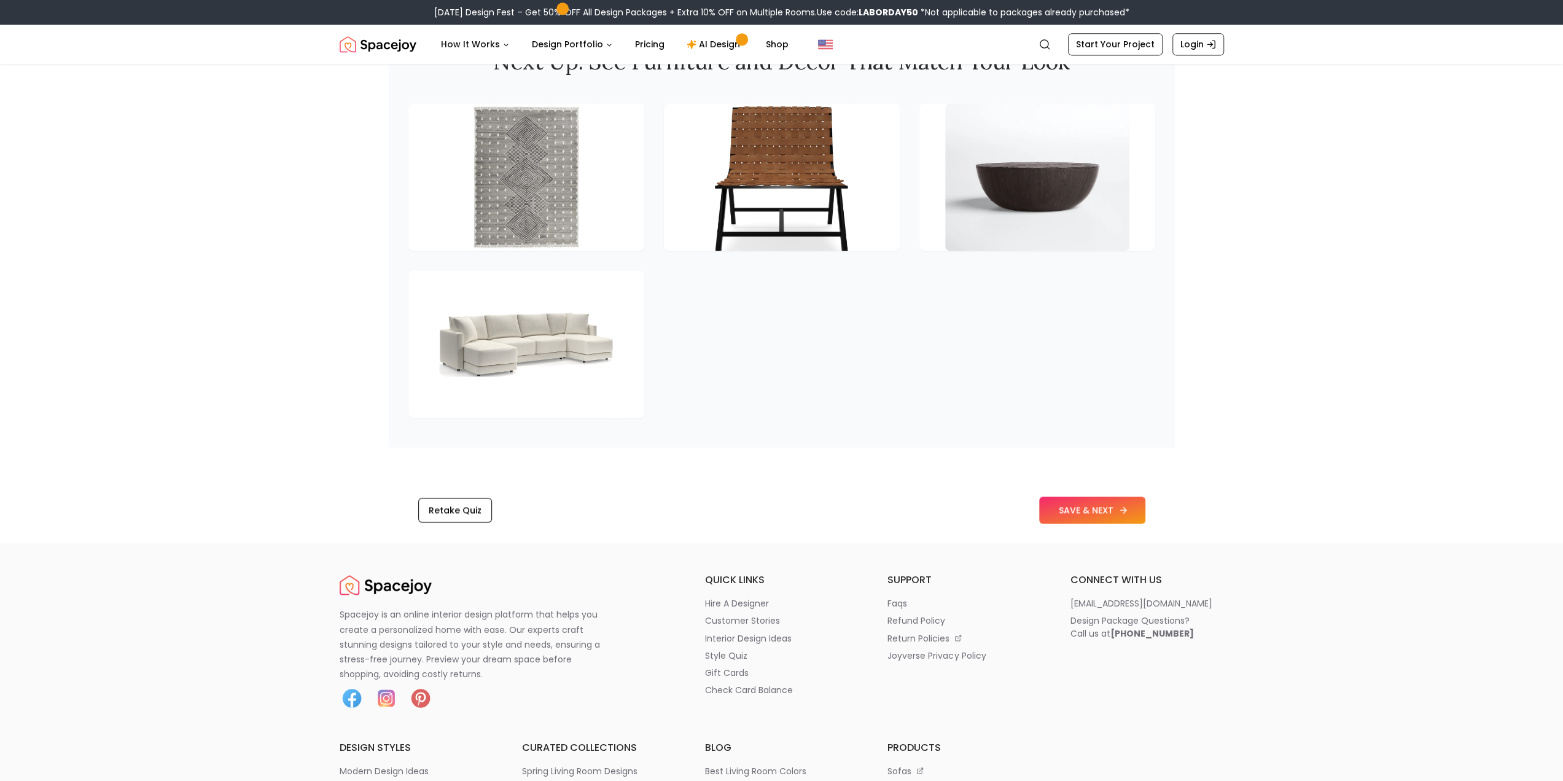
click at [1091, 499] on button "SAVE & NEXT" at bounding box center [1092, 509] width 106 height 27
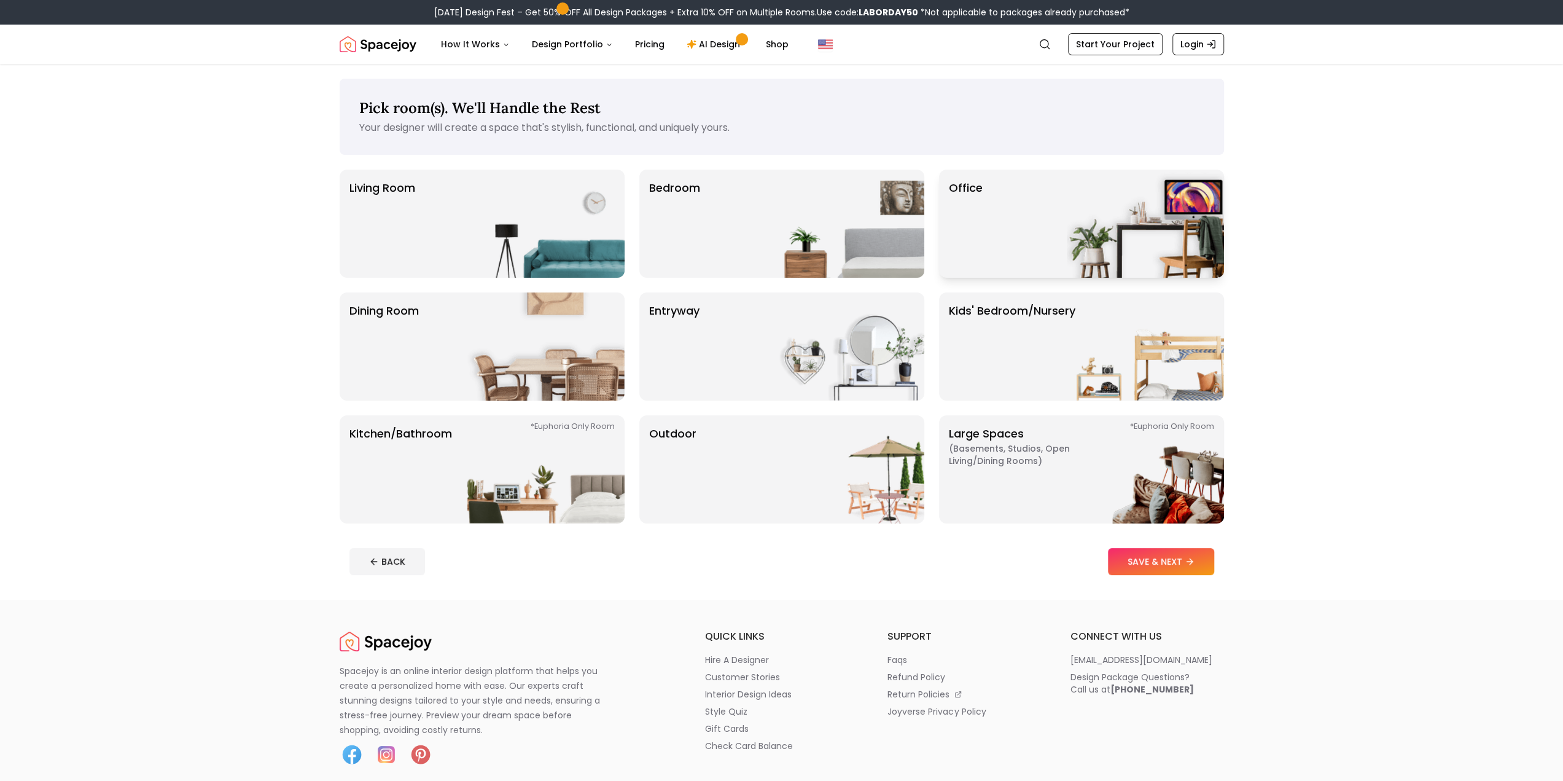
click at [989, 232] on div "Office" at bounding box center [1081, 224] width 285 height 108
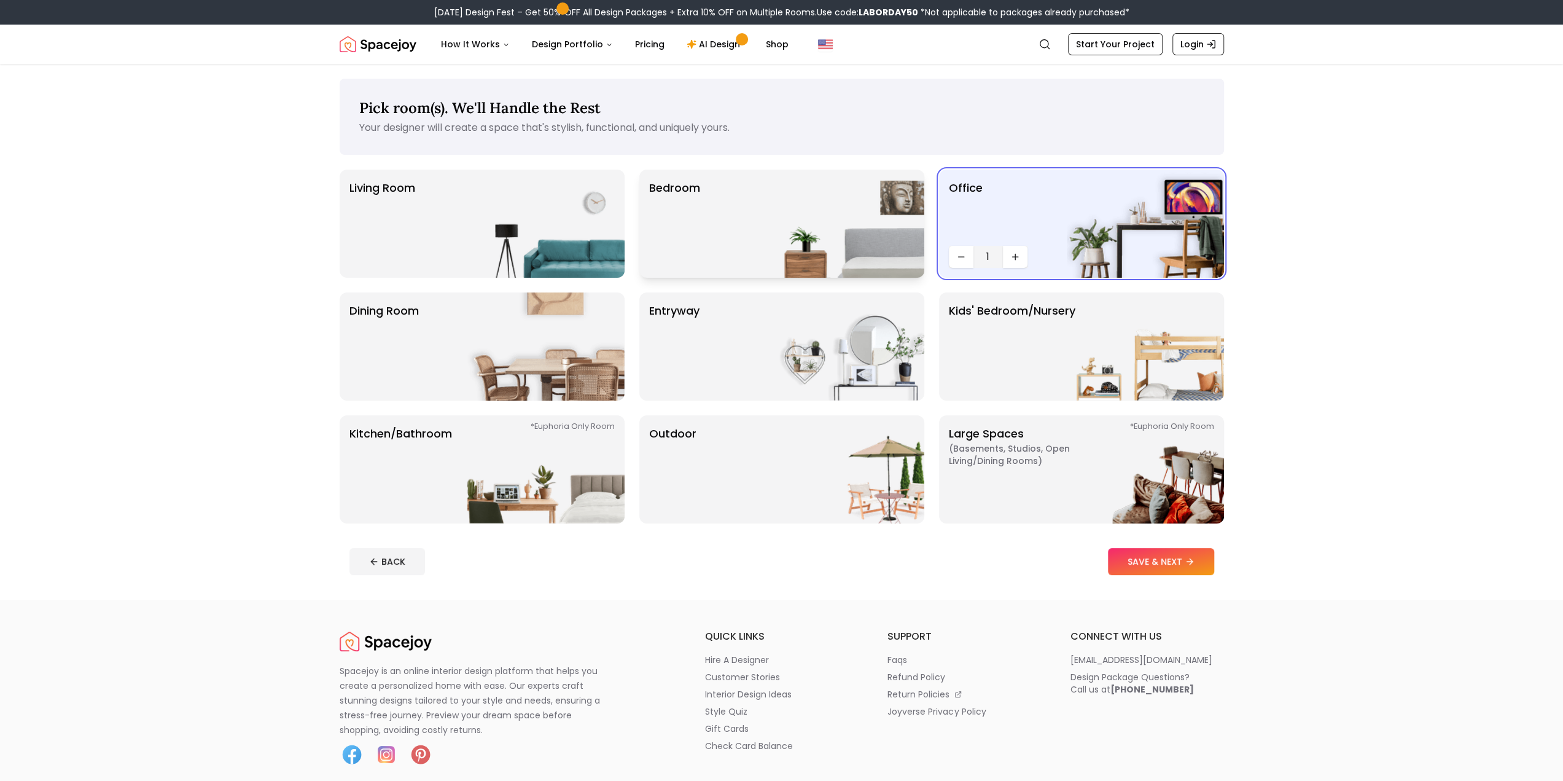
click at [735, 243] on div "Bedroom" at bounding box center [781, 224] width 285 height 108
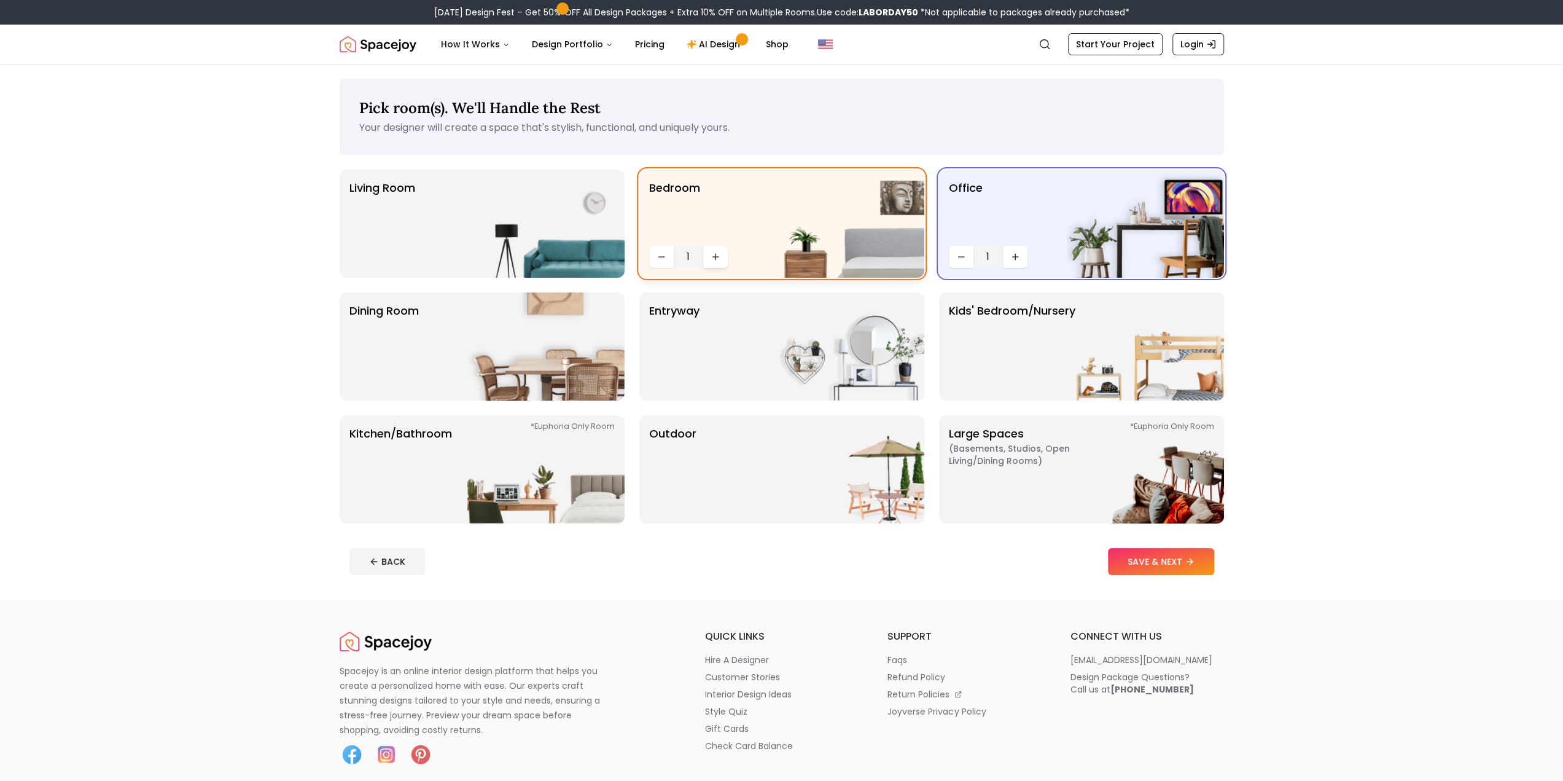
click at [717, 260] on icon "Increase quantity" at bounding box center [716, 257] width 10 height 10
click at [501, 256] on img at bounding box center [545, 224] width 157 height 108
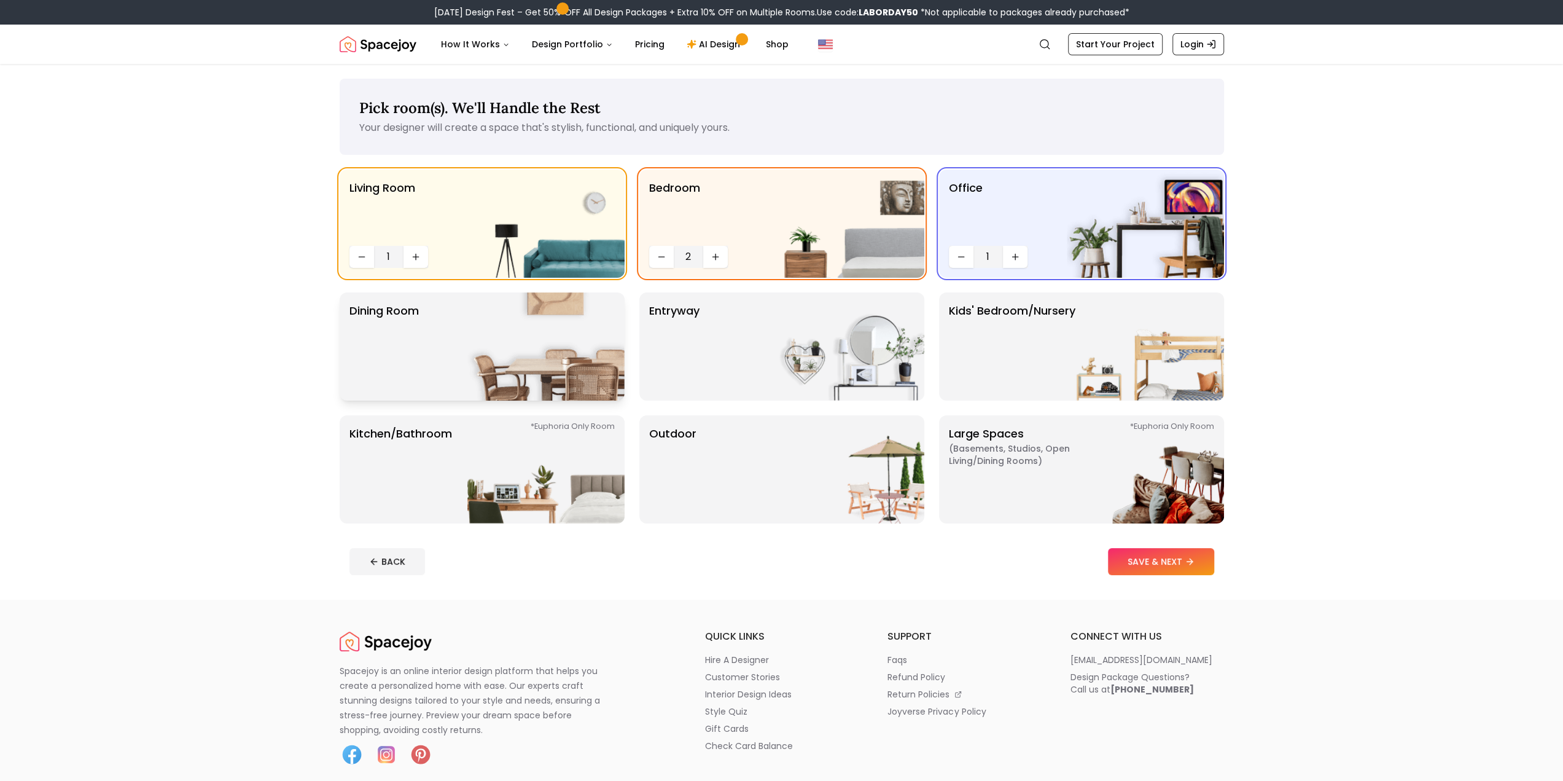
click at [462, 350] on div "Dining Room" at bounding box center [482, 346] width 285 height 108
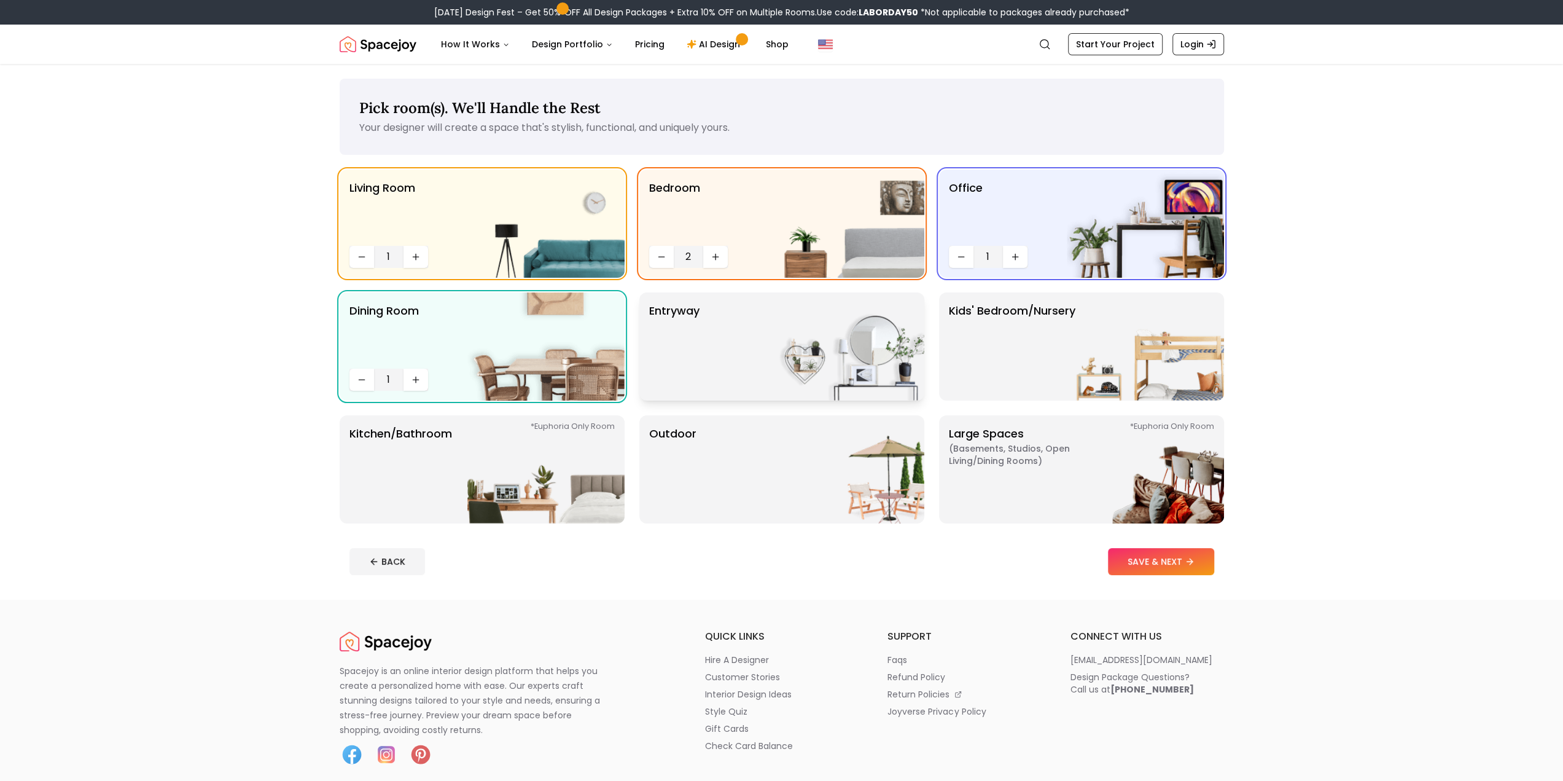
click at [737, 361] on div "entryway" at bounding box center [781, 346] width 285 height 108
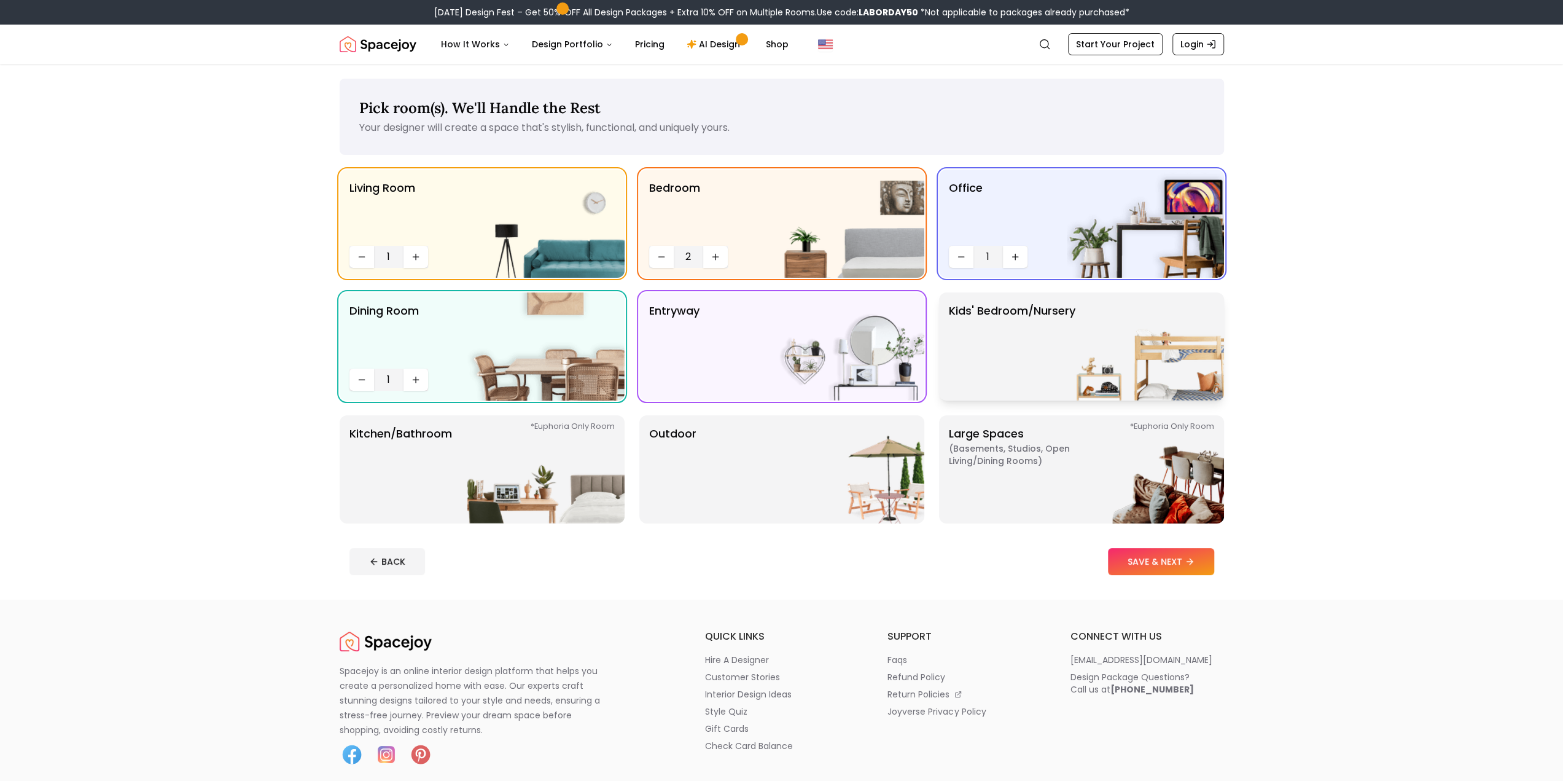
click at [1084, 366] on img at bounding box center [1145, 346] width 157 height 108
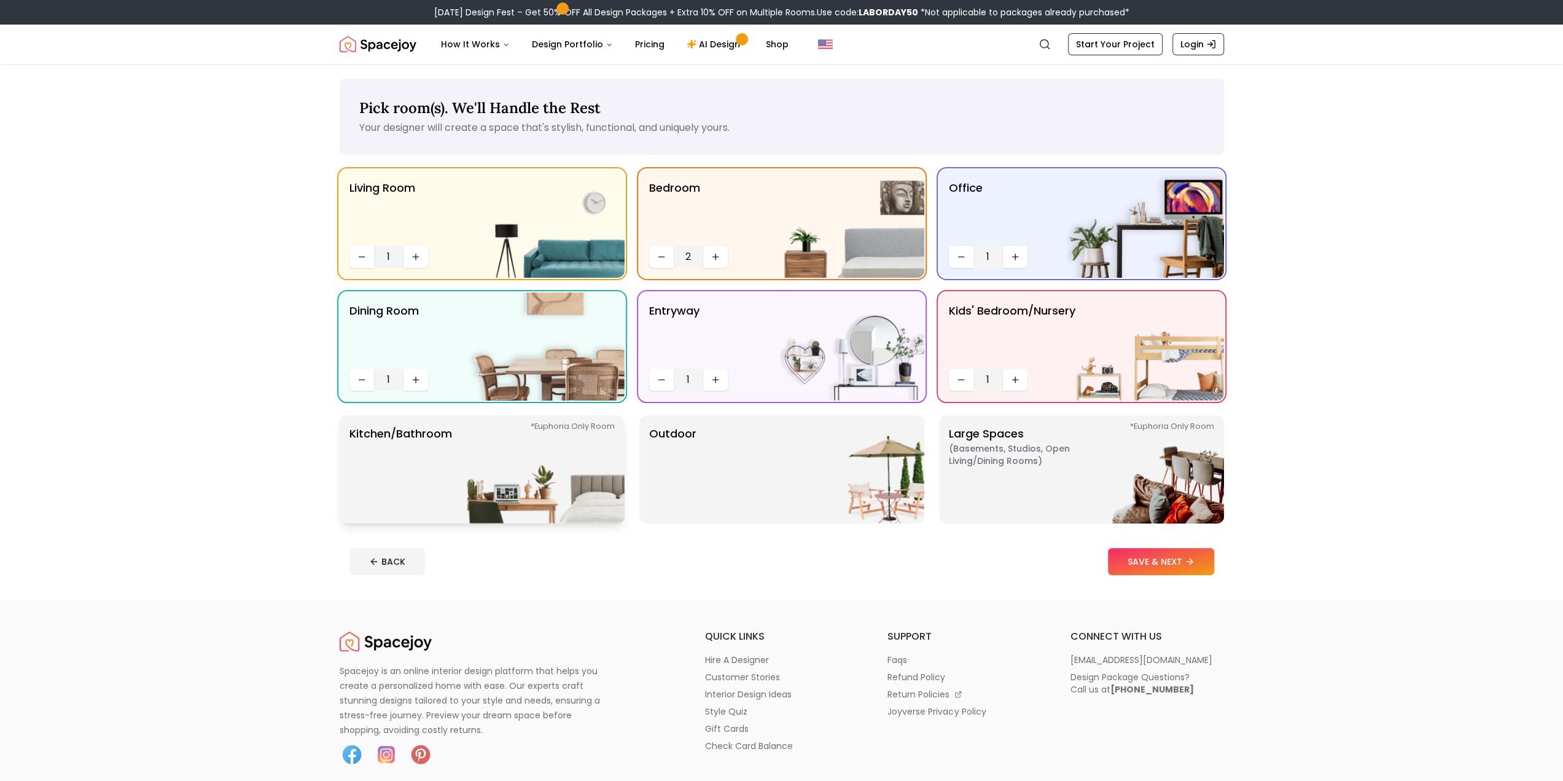
click at [456, 476] on div "*Euphoria Only Room Kitchen/Bathroom *Euphoria Only Room" at bounding box center [482, 469] width 285 height 108
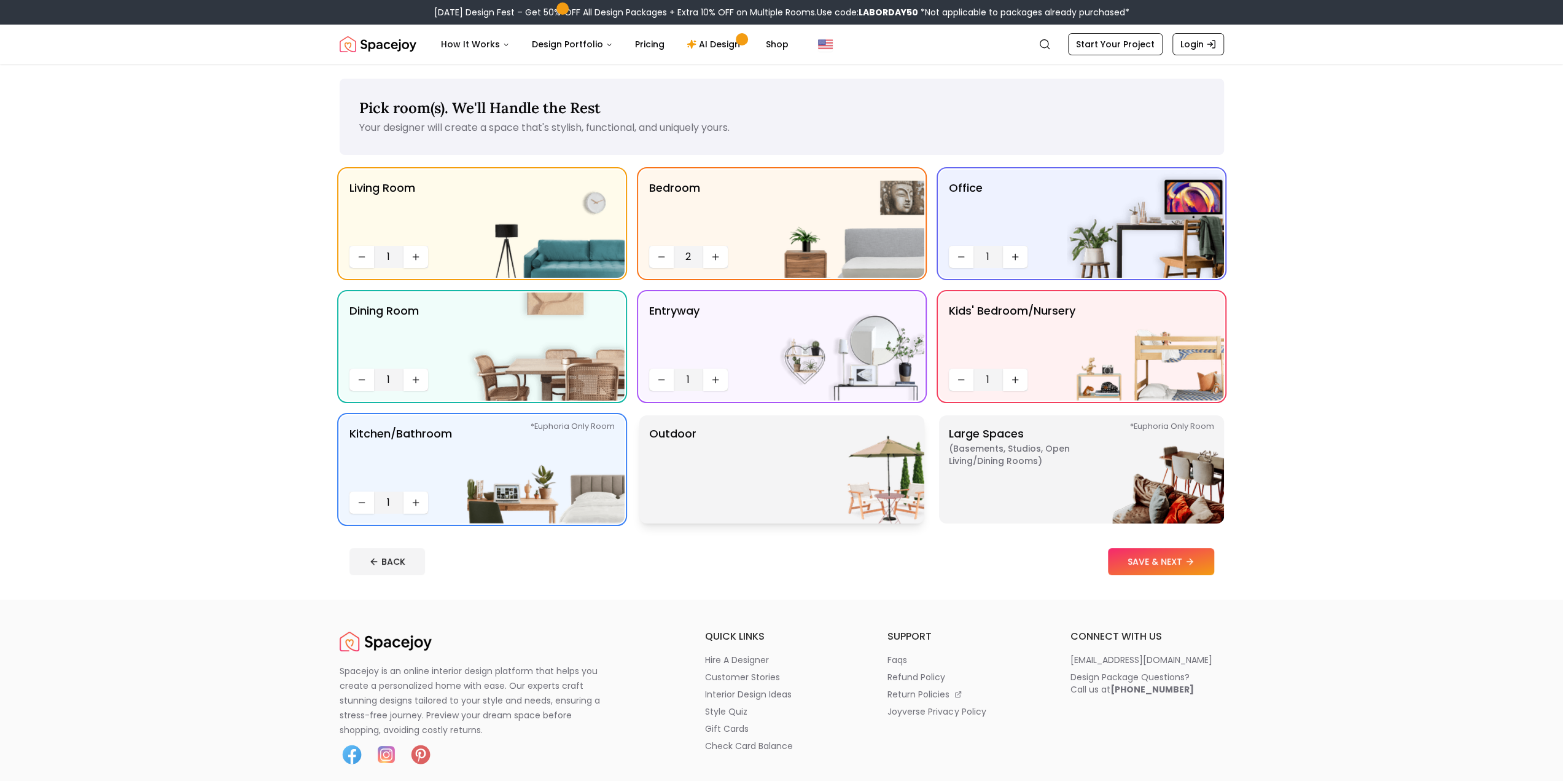
click at [764, 498] on div "Outdoor" at bounding box center [781, 469] width 285 height 108
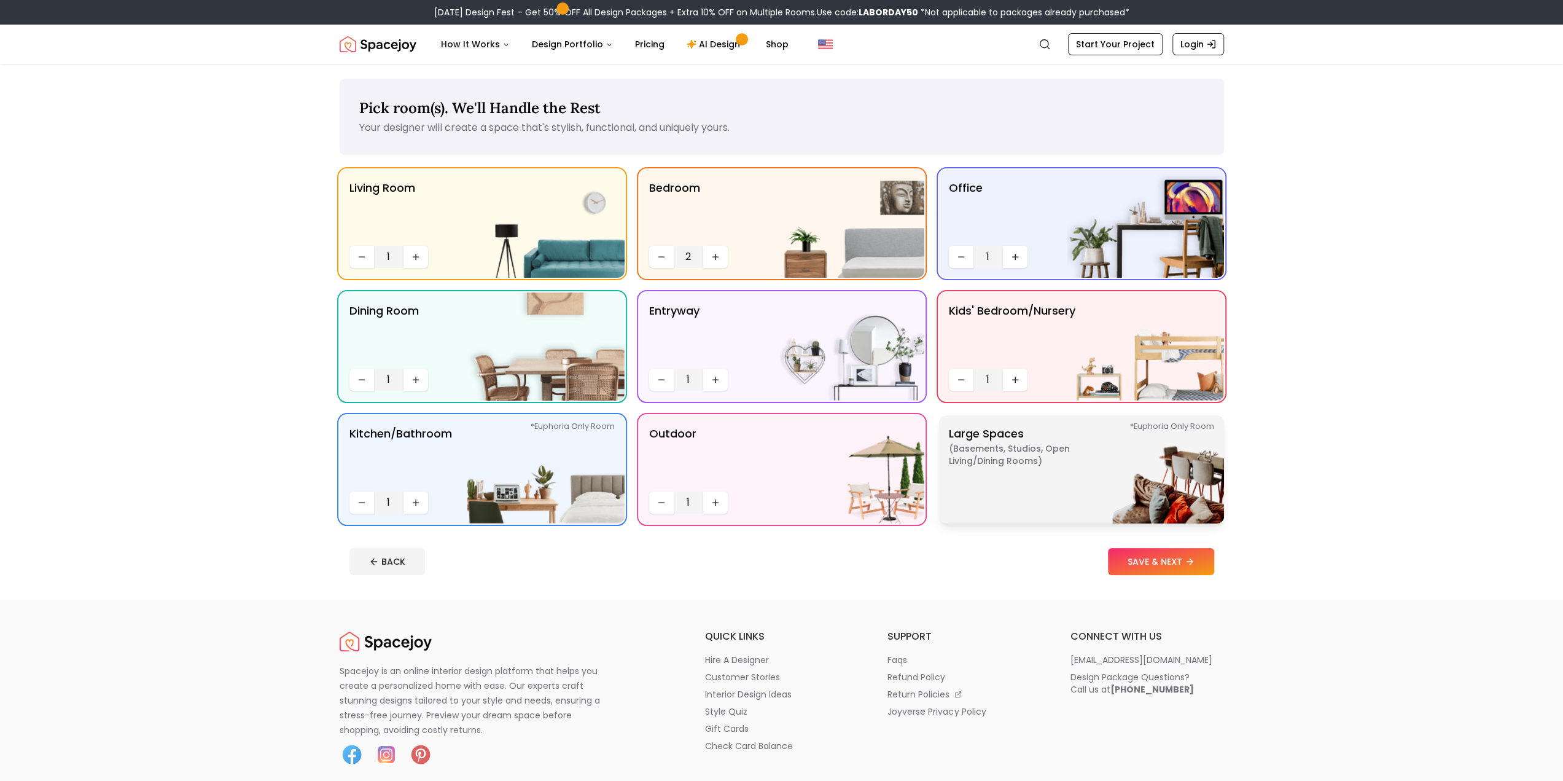
click at [1024, 483] on p "Large Spaces ( Basements, Studios, Open living/dining rooms ) *Euphoria Only Ro…" at bounding box center [1026, 469] width 154 height 88
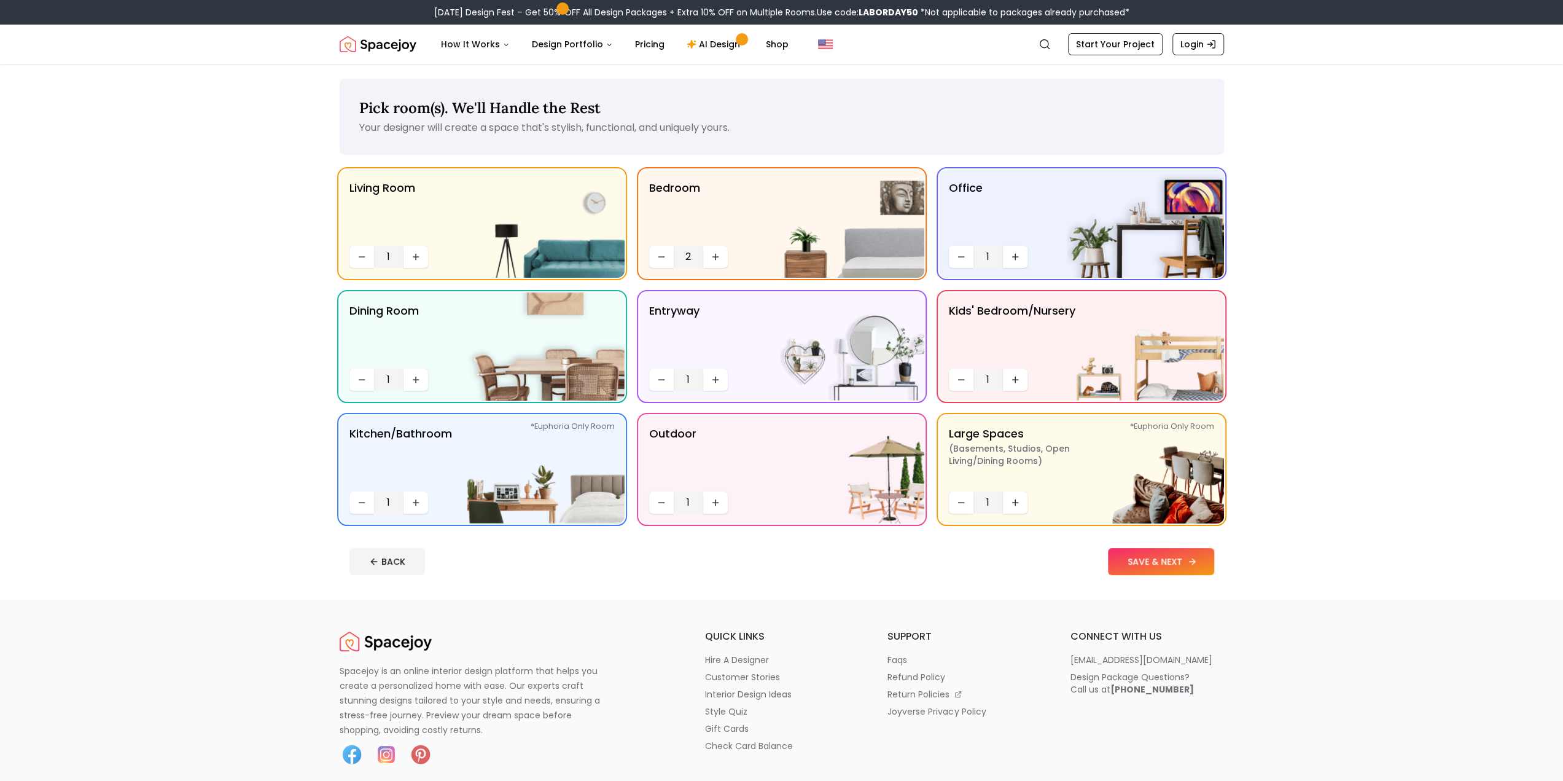
click at [1150, 553] on button "SAVE & NEXT" at bounding box center [1161, 561] width 106 height 27
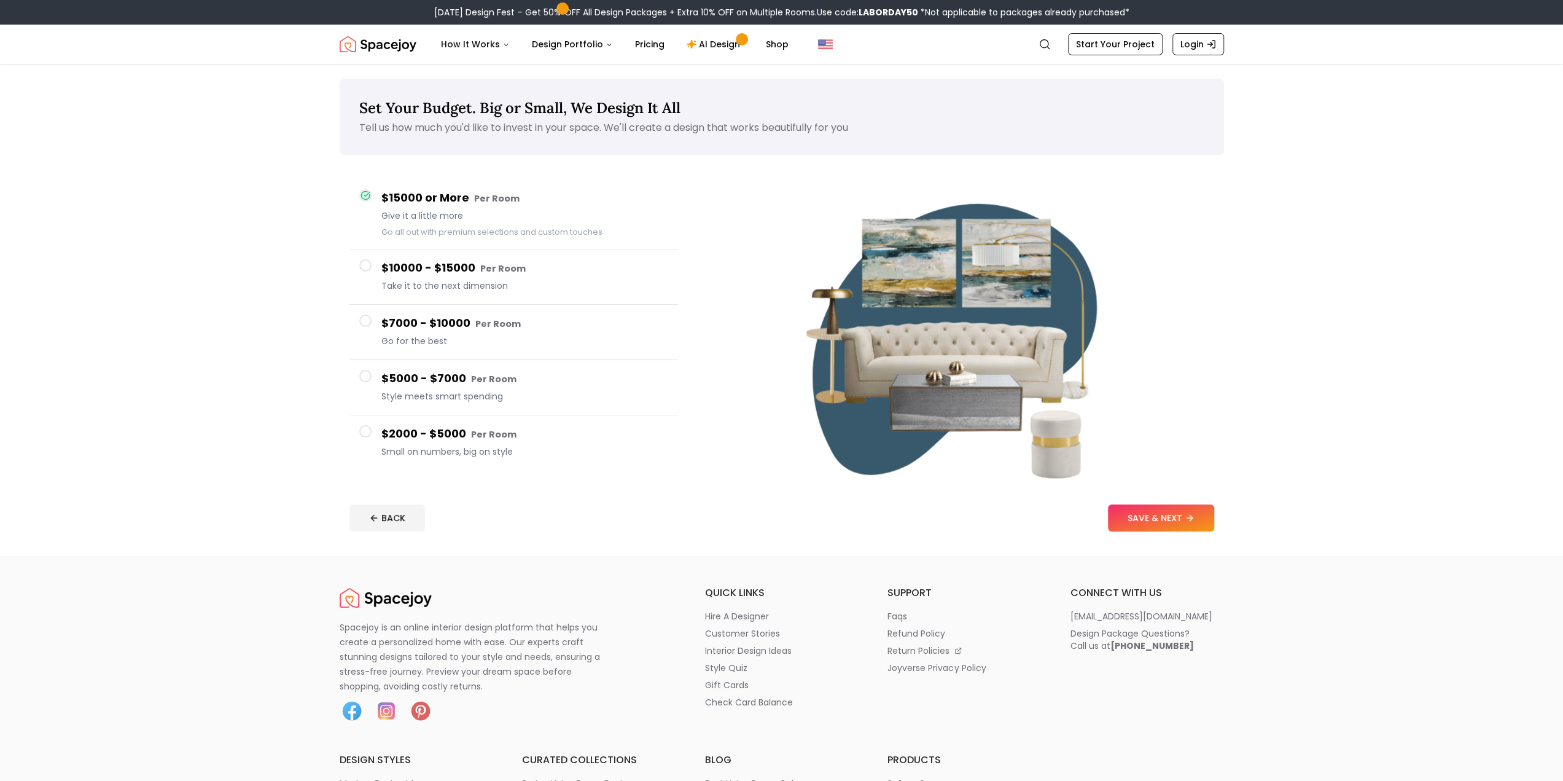
click at [435, 281] on span "Take it to the next dimension" at bounding box center [524, 286] width 286 height 12
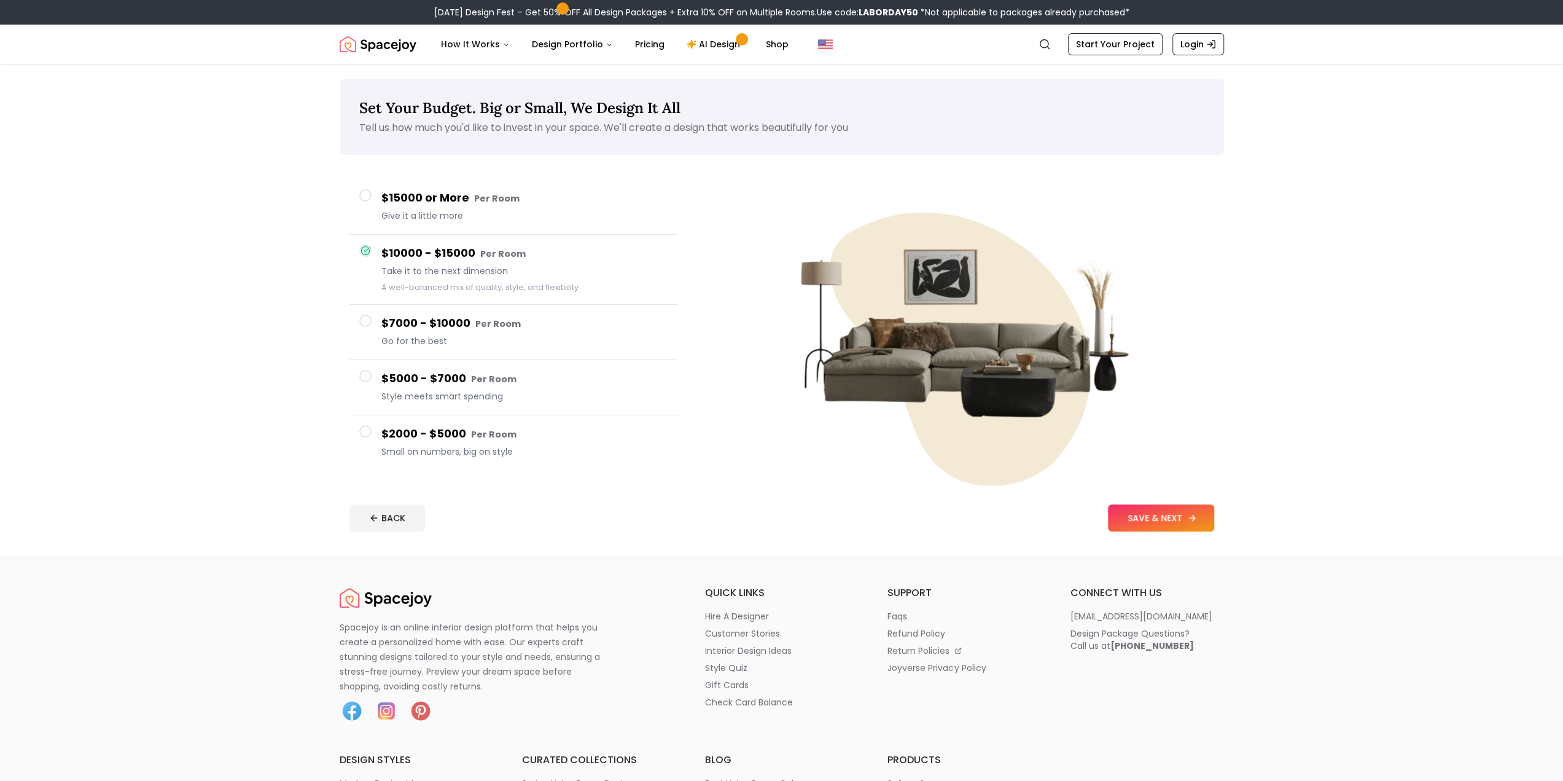
click at [1153, 514] on button "SAVE & NEXT" at bounding box center [1161, 517] width 106 height 27
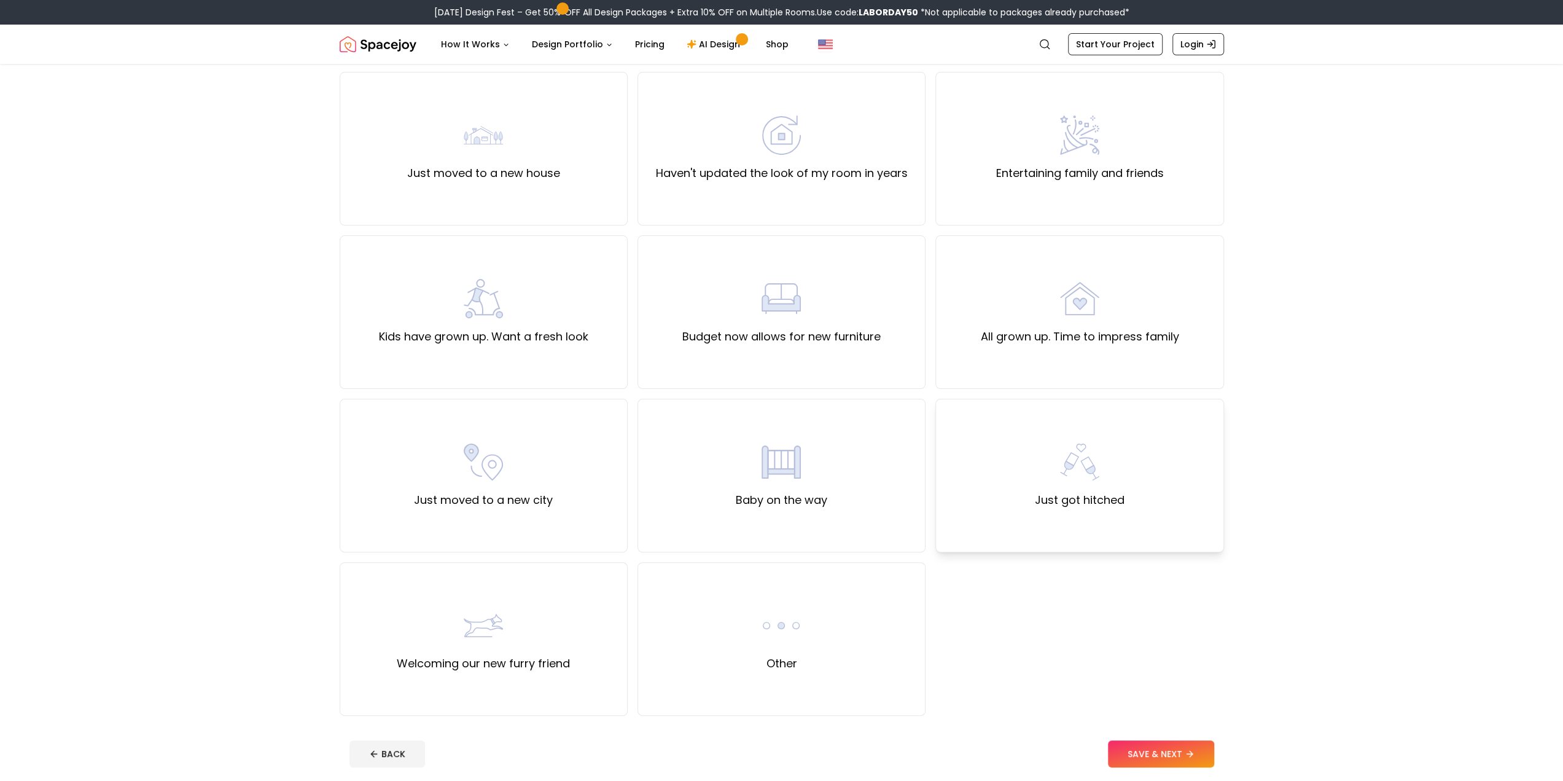
scroll to position [123, 0]
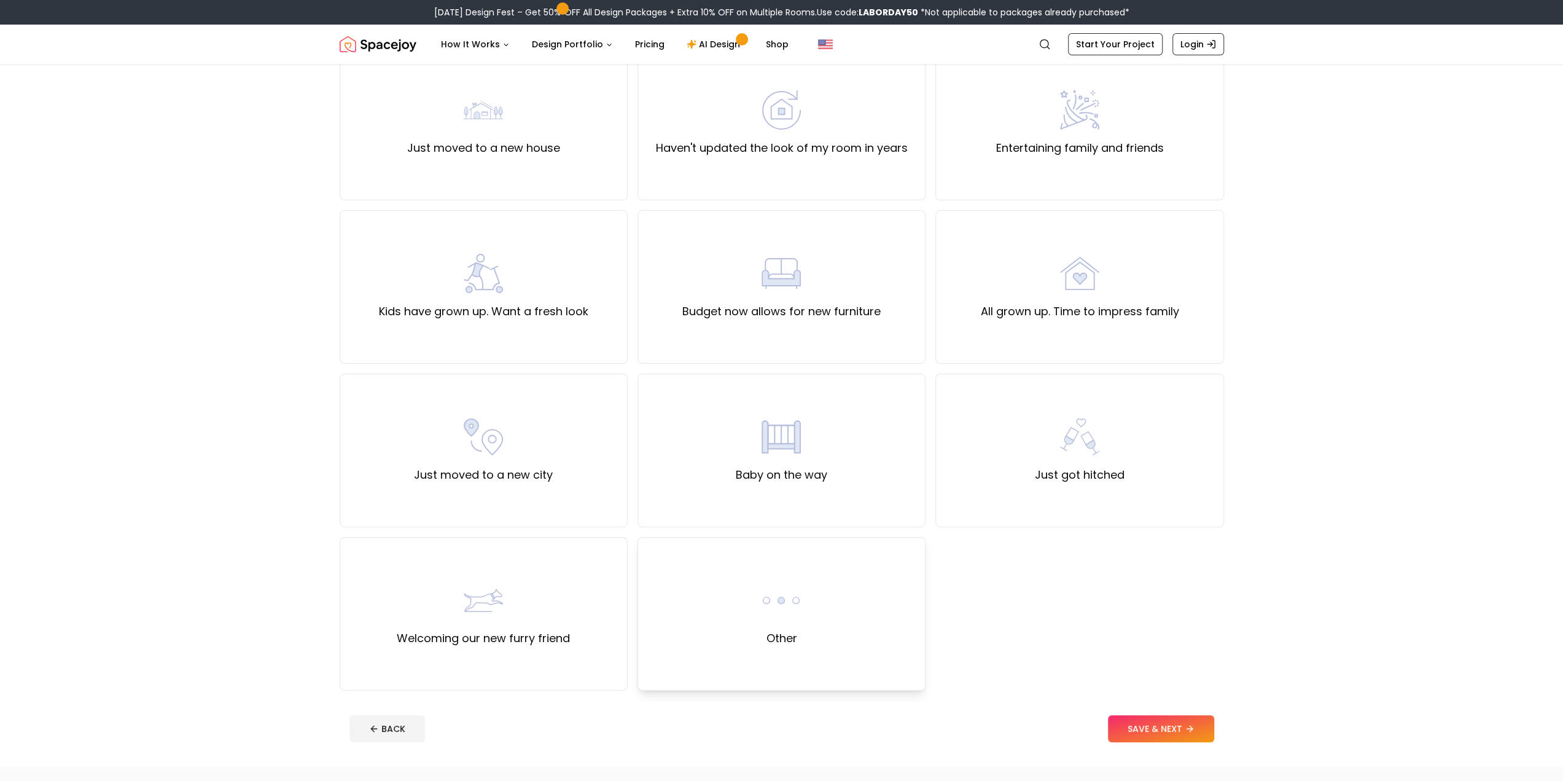
click at [737, 581] on div "Other" at bounding box center [782, 614] width 288 height 154
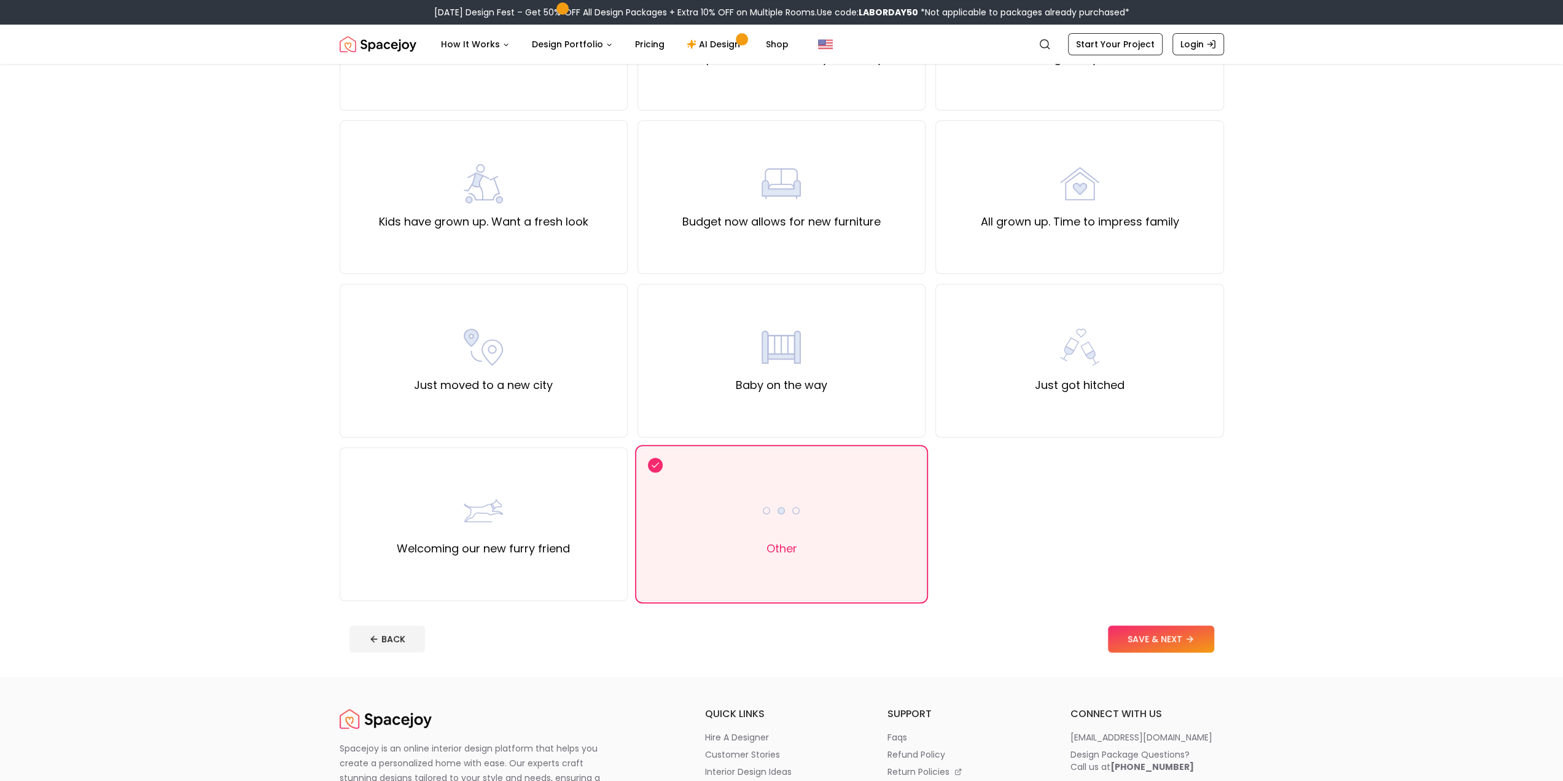
scroll to position [246, 0]
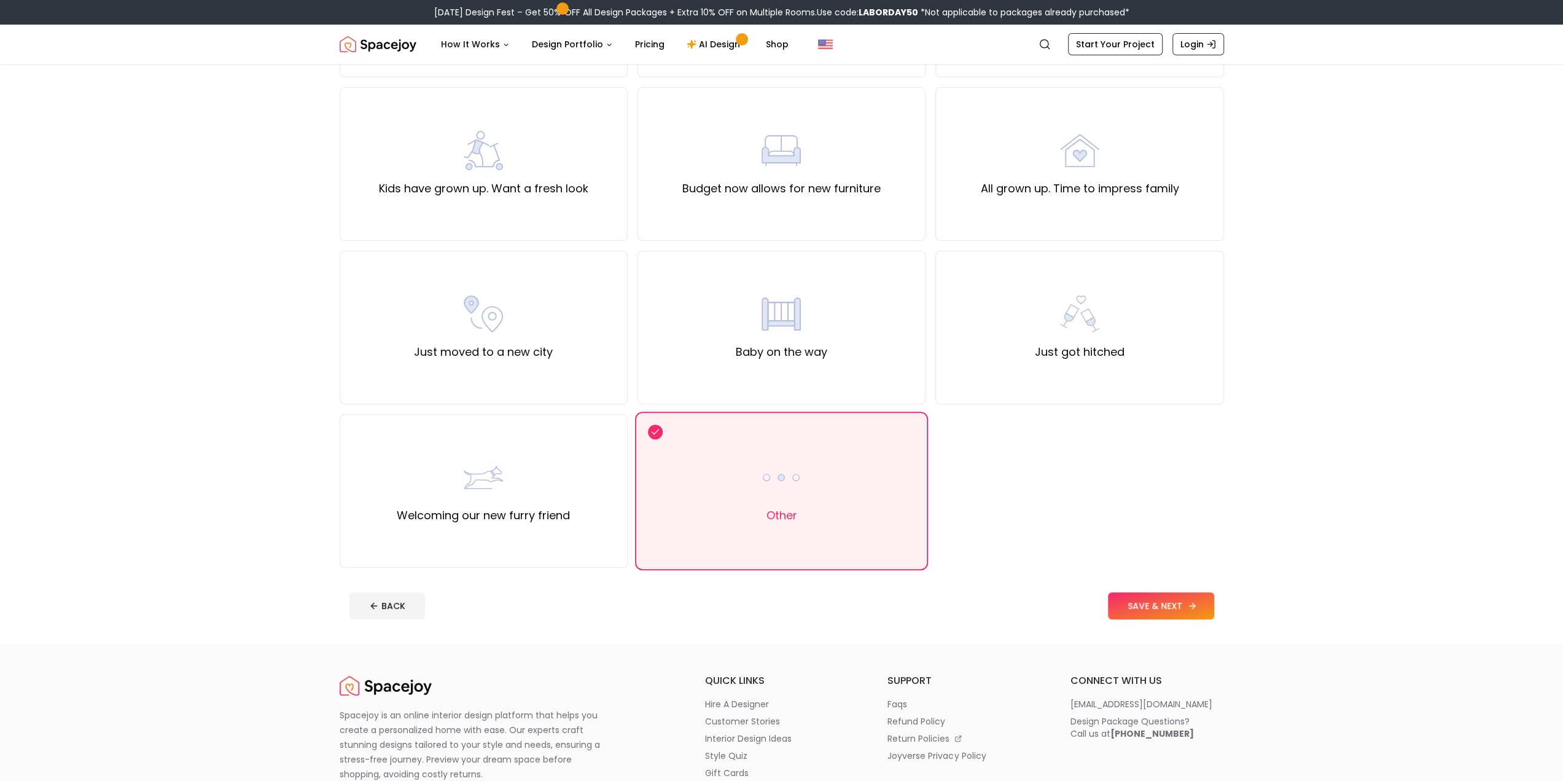
click at [1179, 614] on button "SAVE & NEXT" at bounding box center [1161, 605] width 106 height 27
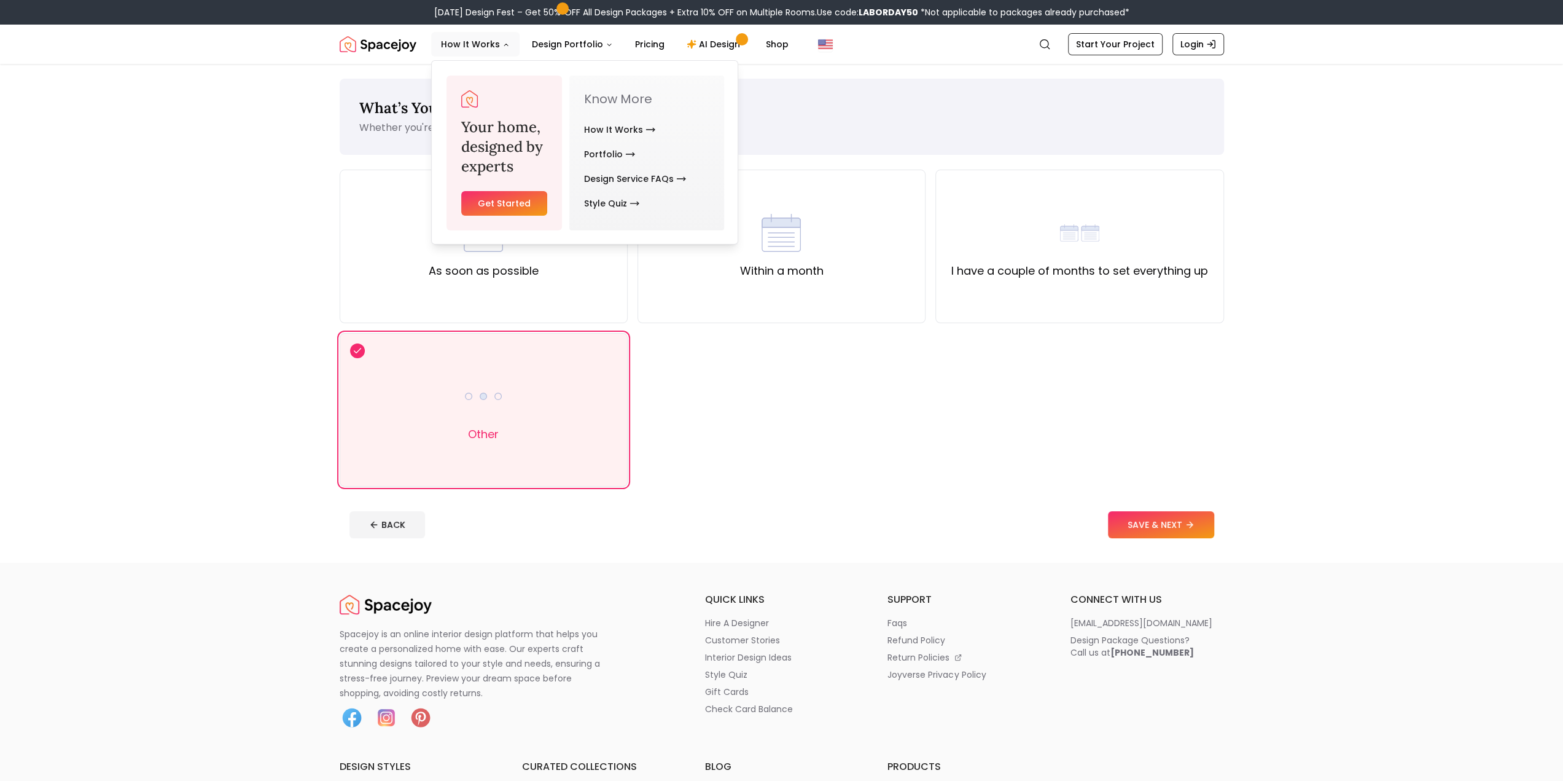
click at [509, 195] on link "Get Started" at bounding box center [504, 203] width 87 height 25
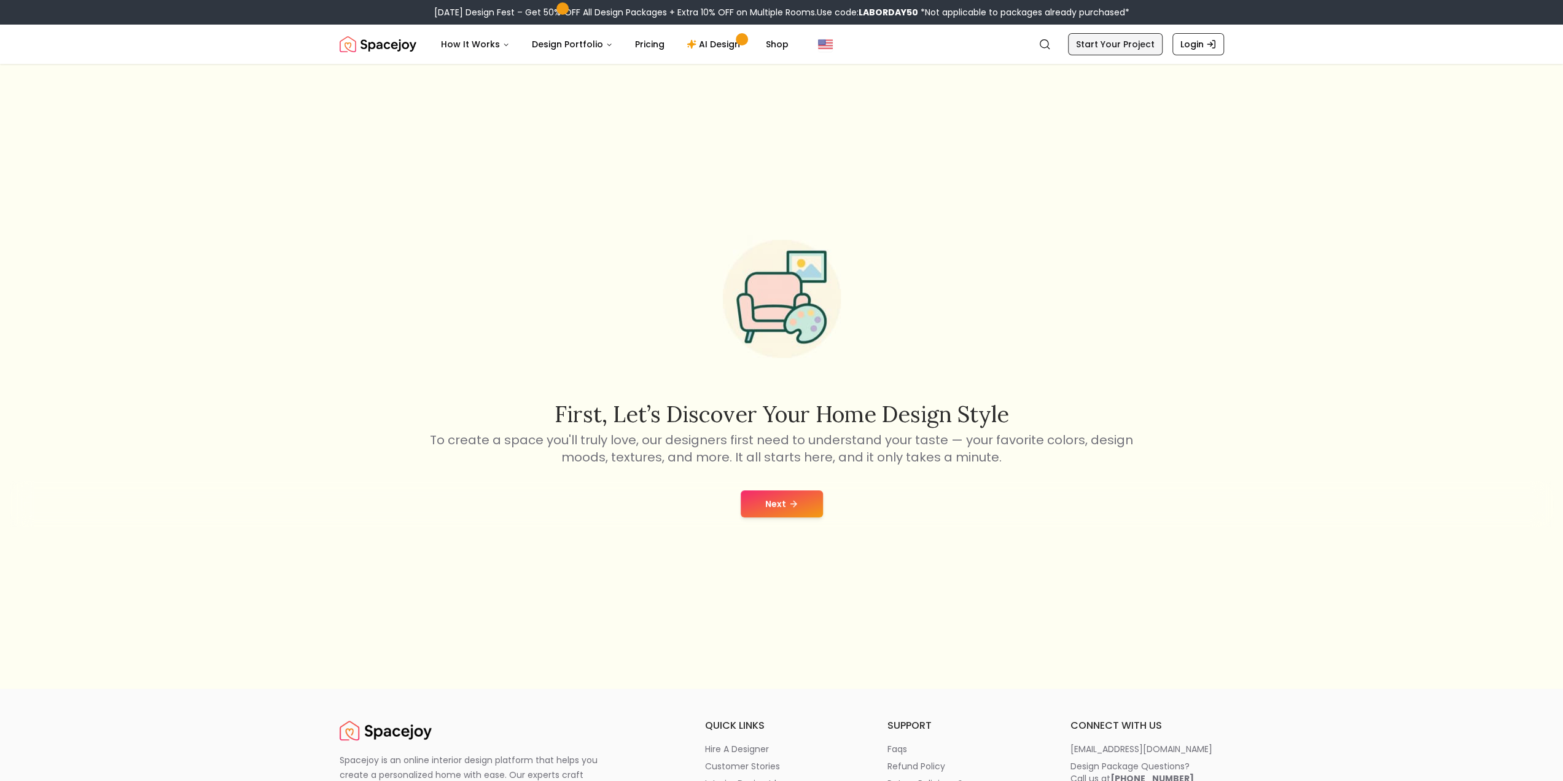
click at [1111, 42] on link "Start Your Project" at bounding box center [1115, 44] width 95 height 22
click at [789, 41] on link "Shop" at bounding box center [777, 44] width 42 height 25
